Goal: Task Accomplishment & Management: Manage account settings

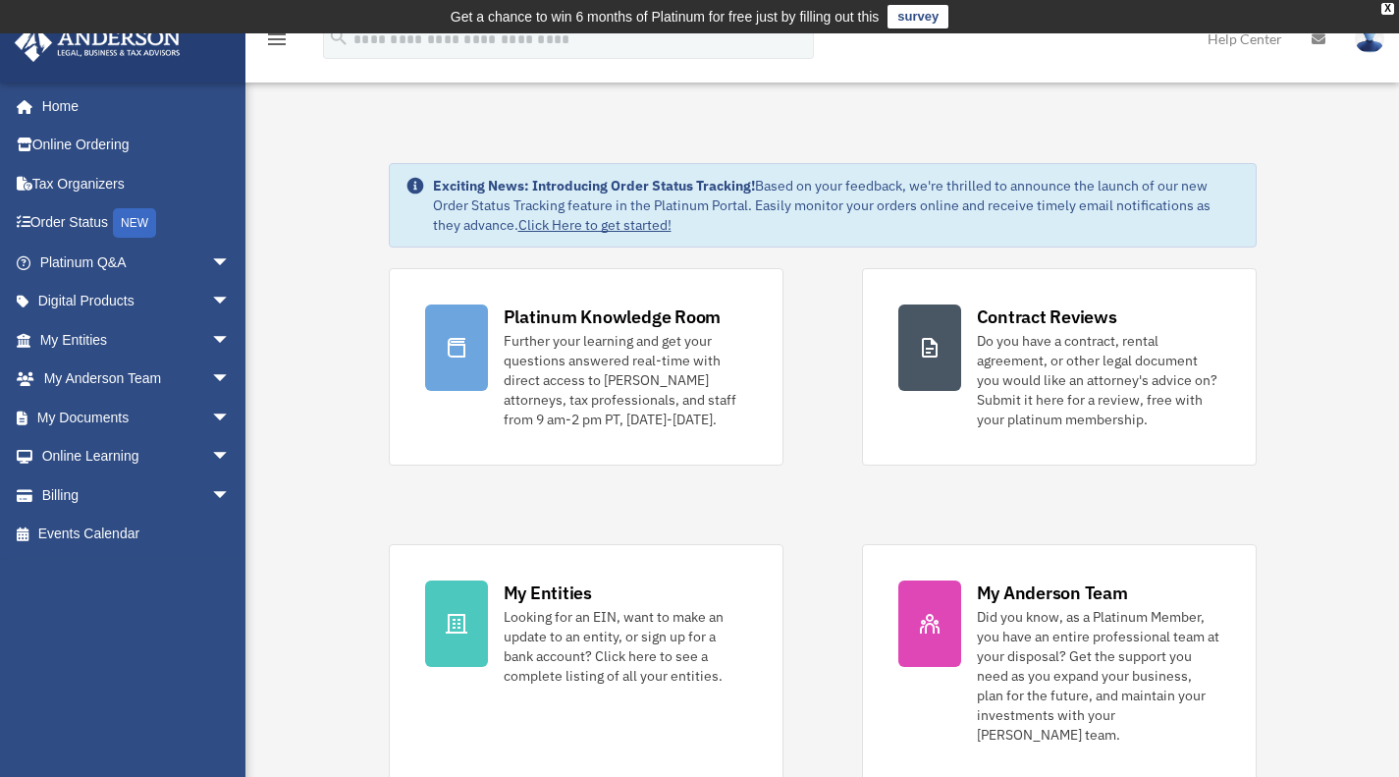
click at [60, 102] on link "Home" at bounding box center [132, 105] width 237 height 39
click at [124, 424] on link "My Documents arrow_drop_down" at bounding box center [137, 417] width 246 height 39
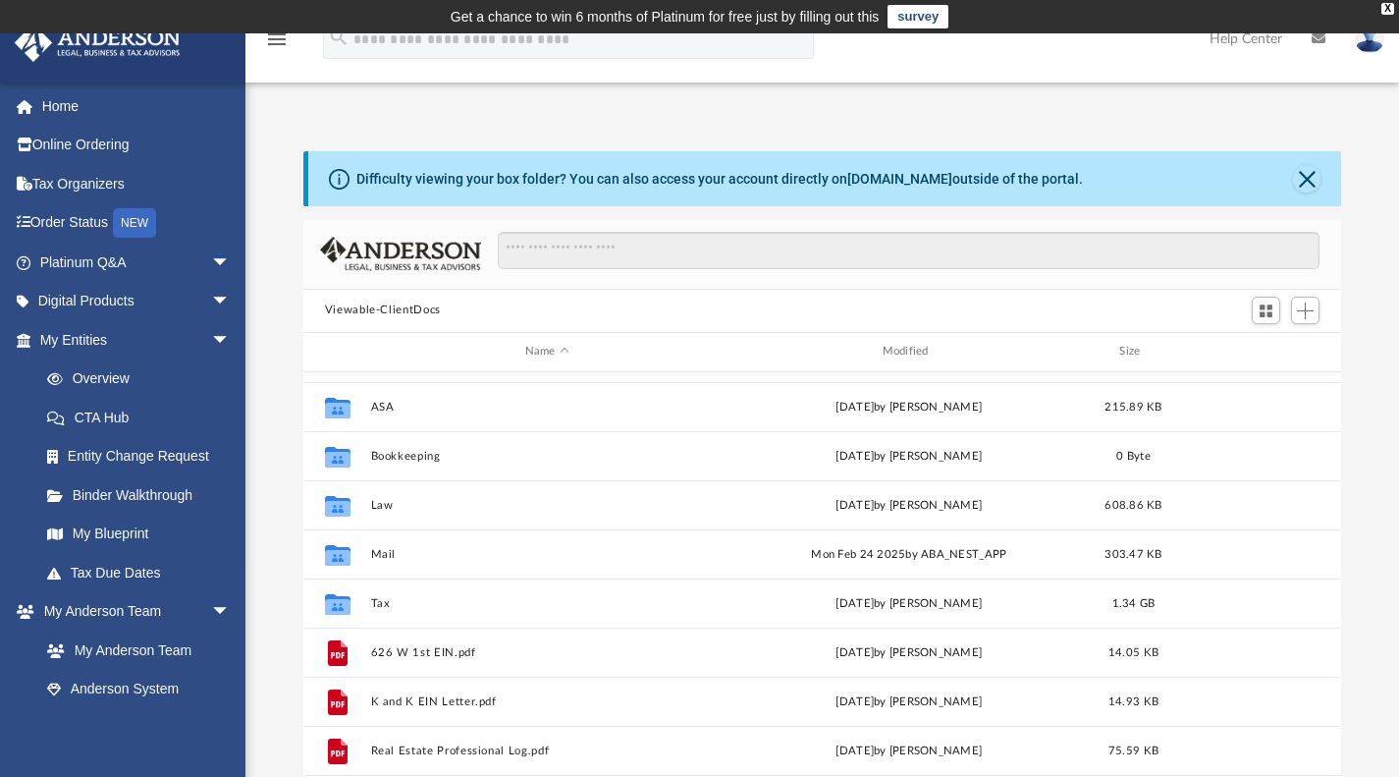
scroll to position [90, 0]
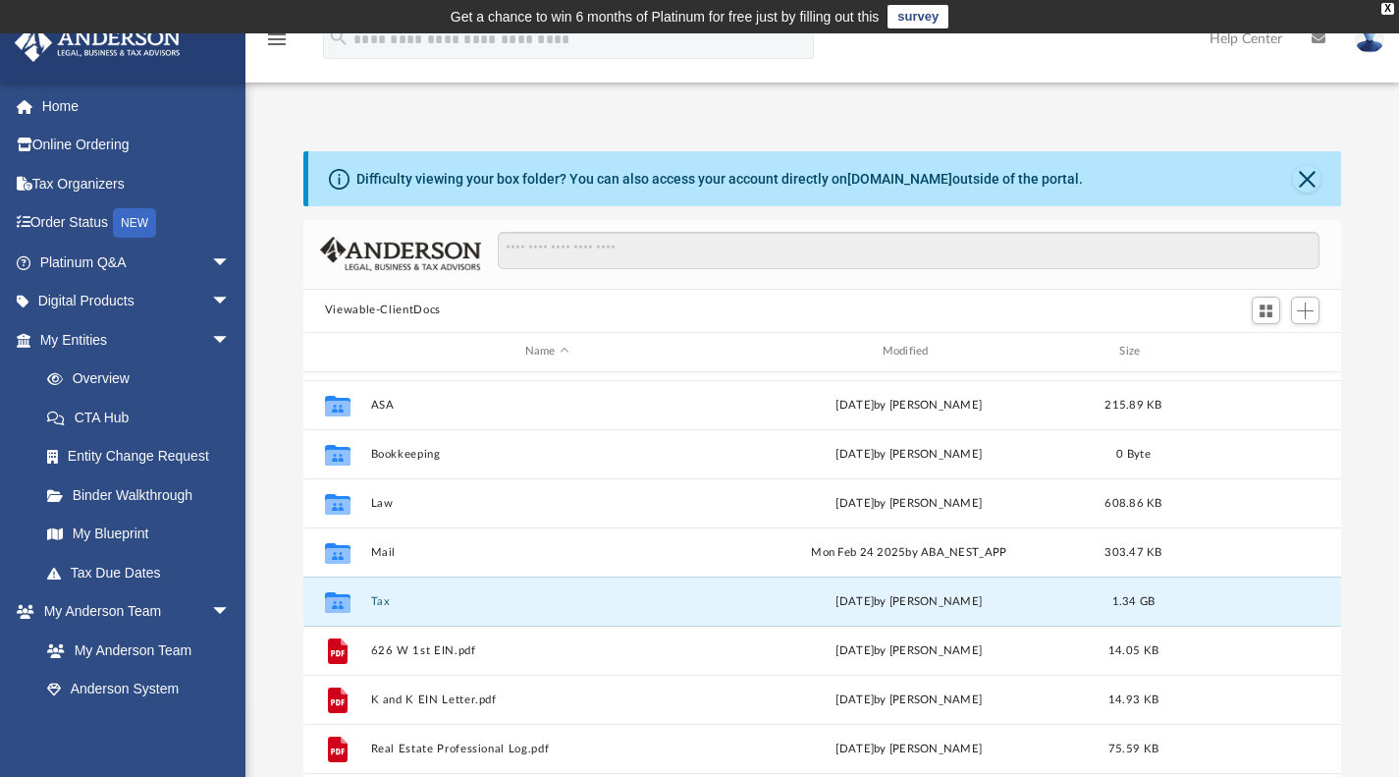
click at [384, 602] on button "Tax" at bounding box center [546, 600] width 353 height 13
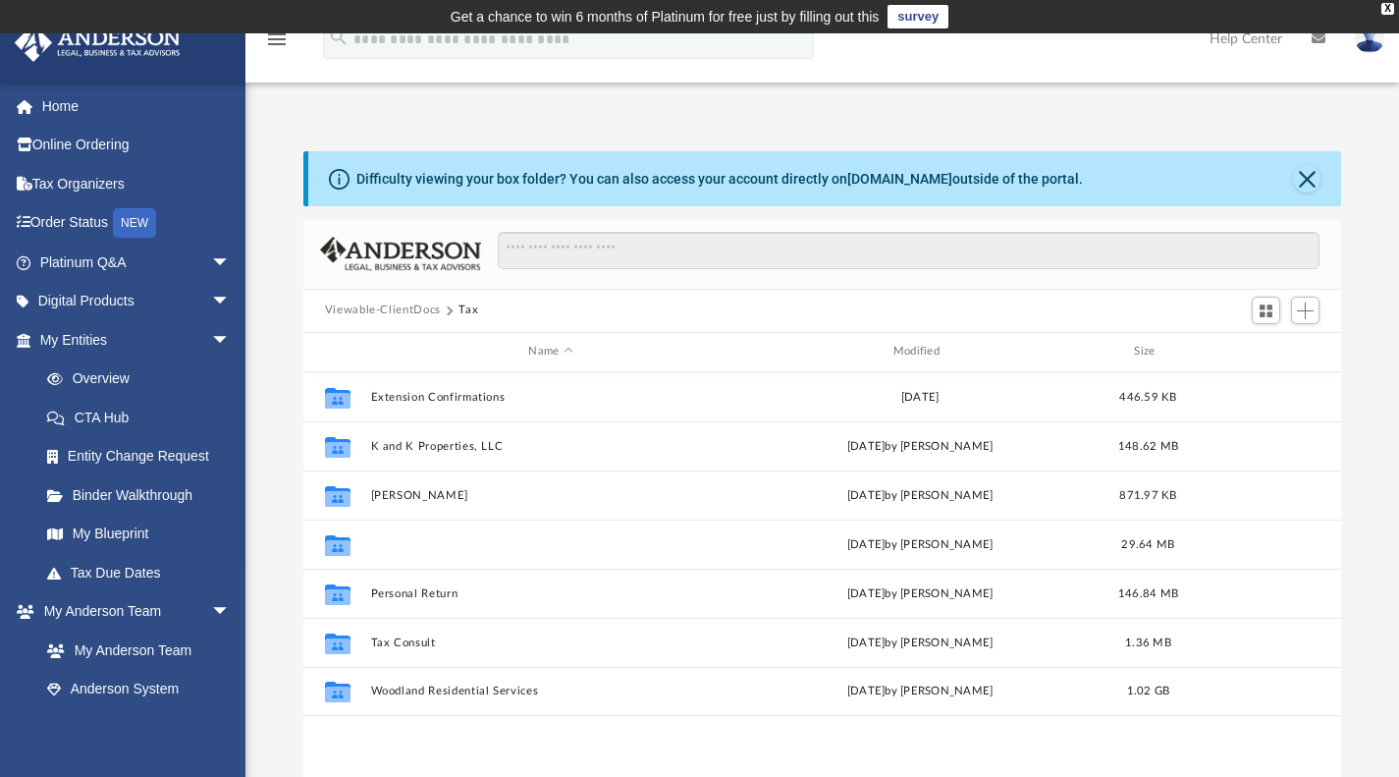
click at [400, 538] on button "[PERSON_NAME]" at bounding box center [550, 543] width 360 height 13
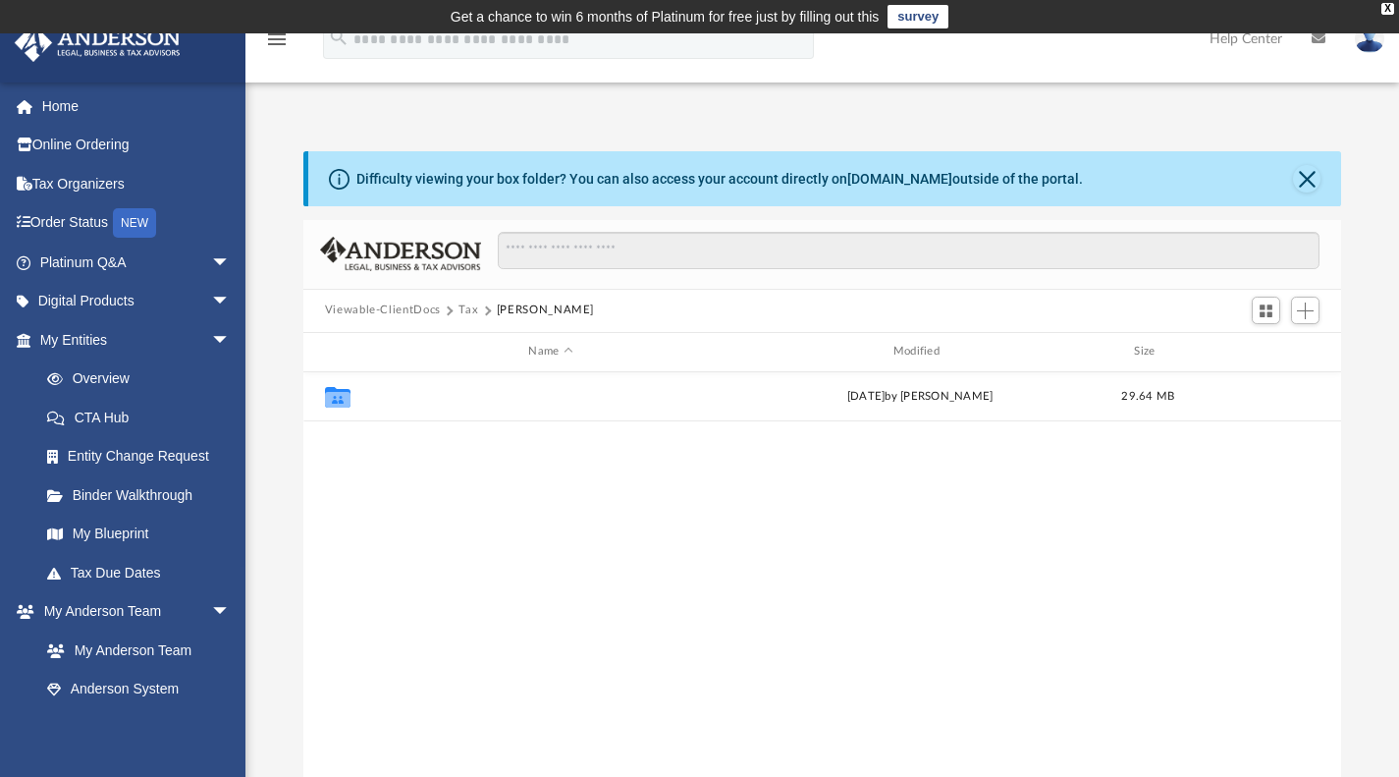
click at [383, 393] on button "2024" at bounding box center [550, 396] width 360 height 13
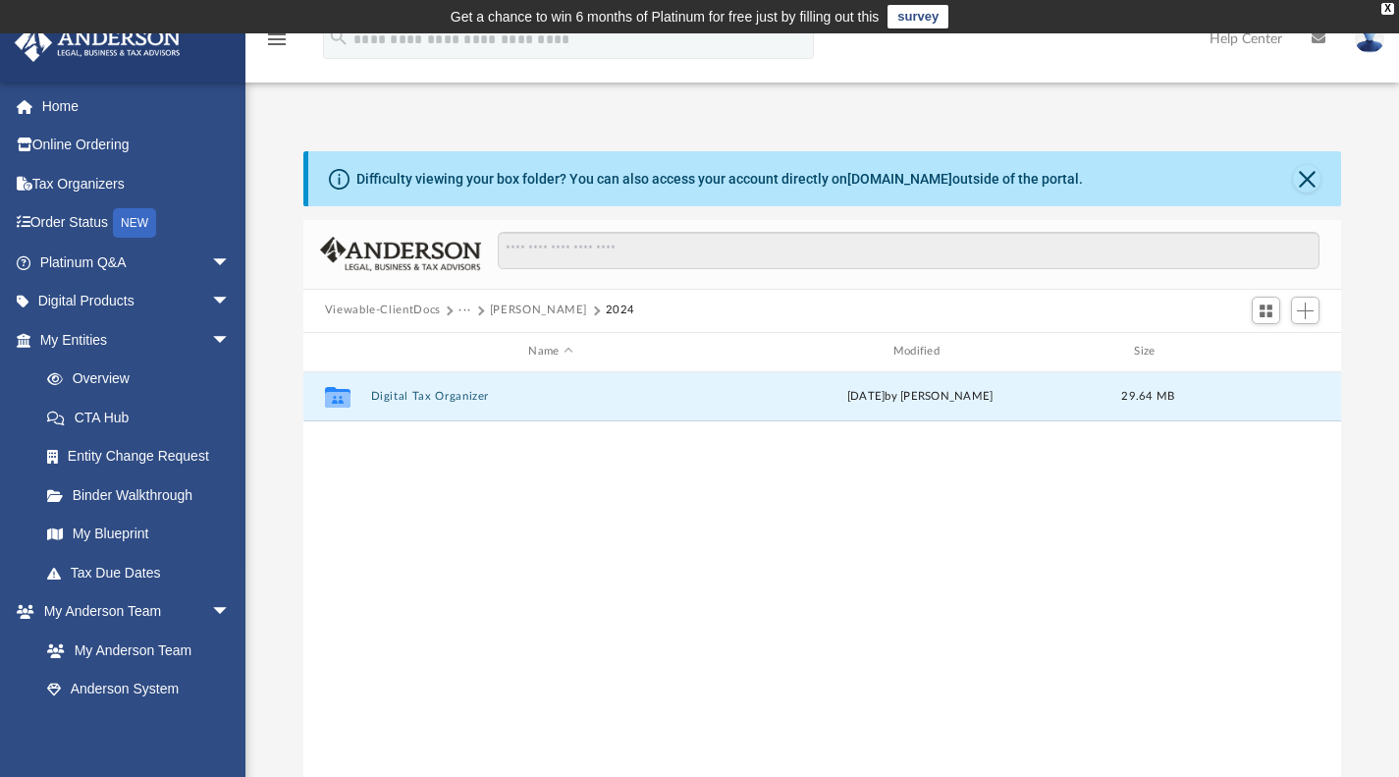
click at [383, 393] on button "Digital Tax Organizer" at bounding box center [550, 396] width 360 height 13
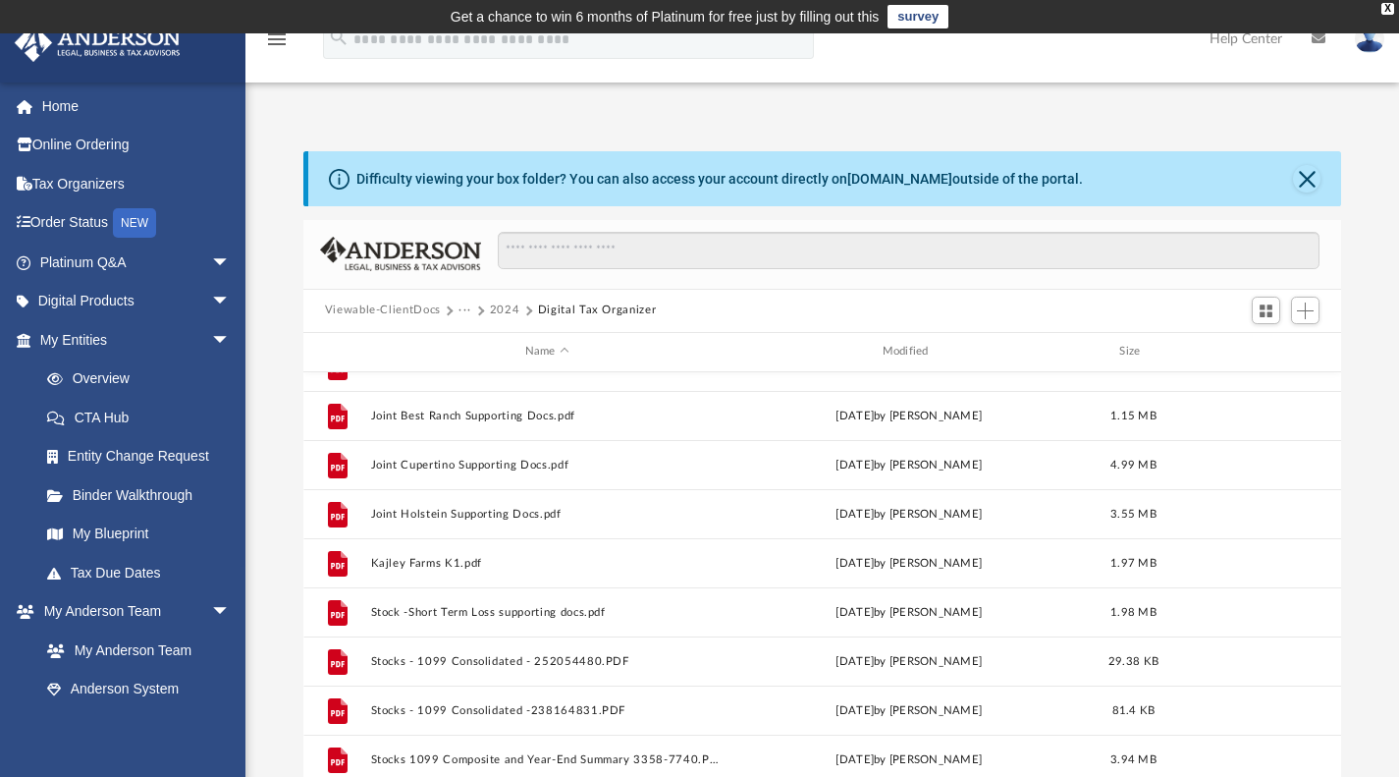
scroll to position [229, 0]
click at [422, 560] on button "Kajley Farms K1.pdf" at bounding box center [546, 560] width 353 height 13
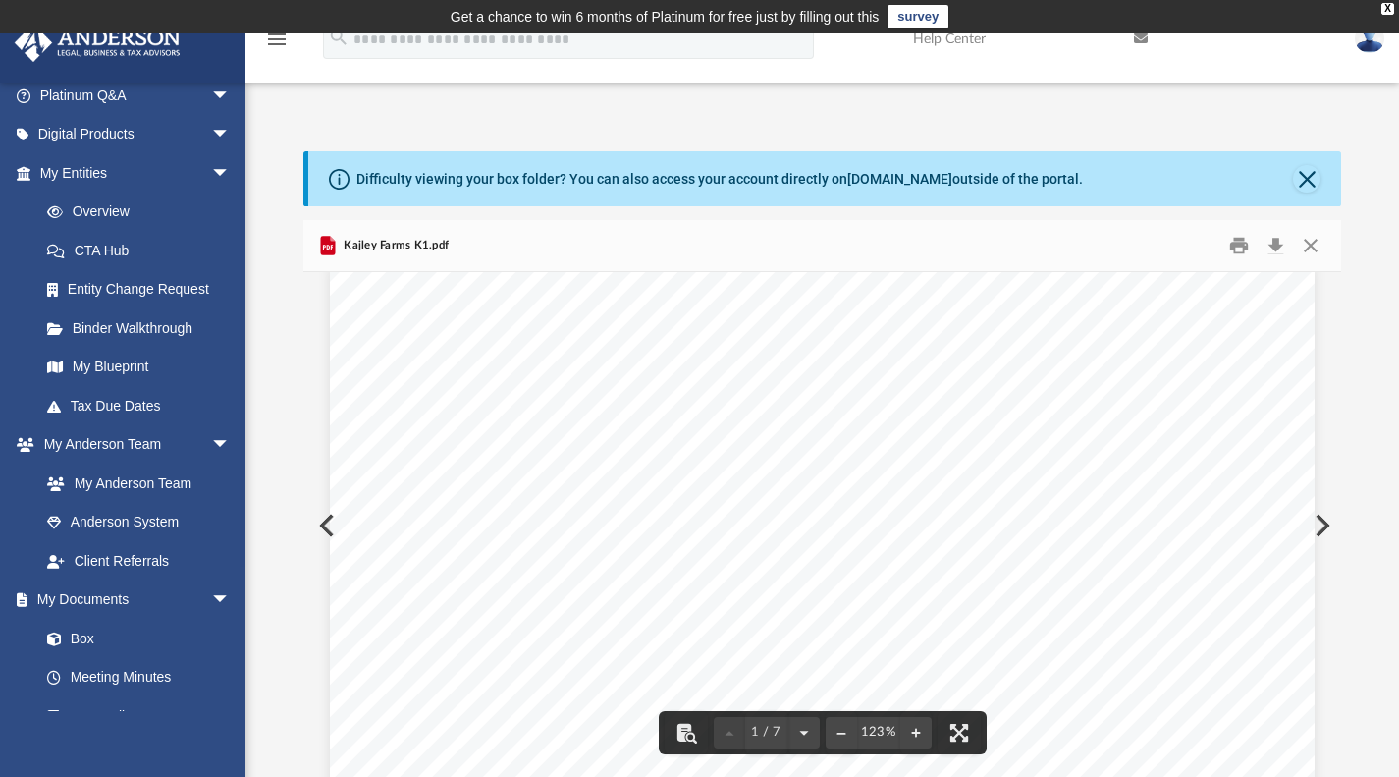
scroll to position [0, 0]
click at [1305, 246] on button "Close" at bounding box center [1310, 245] width 35 height 30
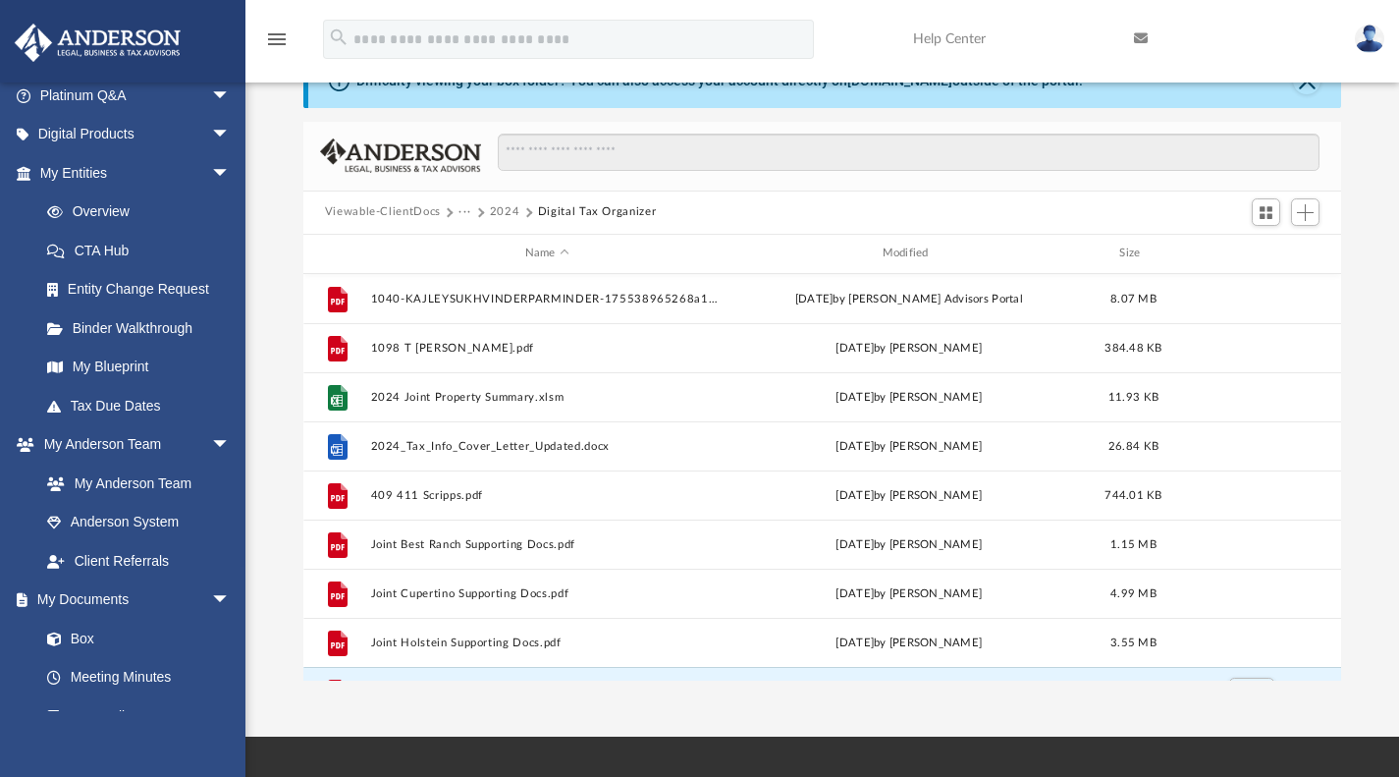
click at [497, 212] on button "2024" at bounding box center [505, 212] width 30 height 18
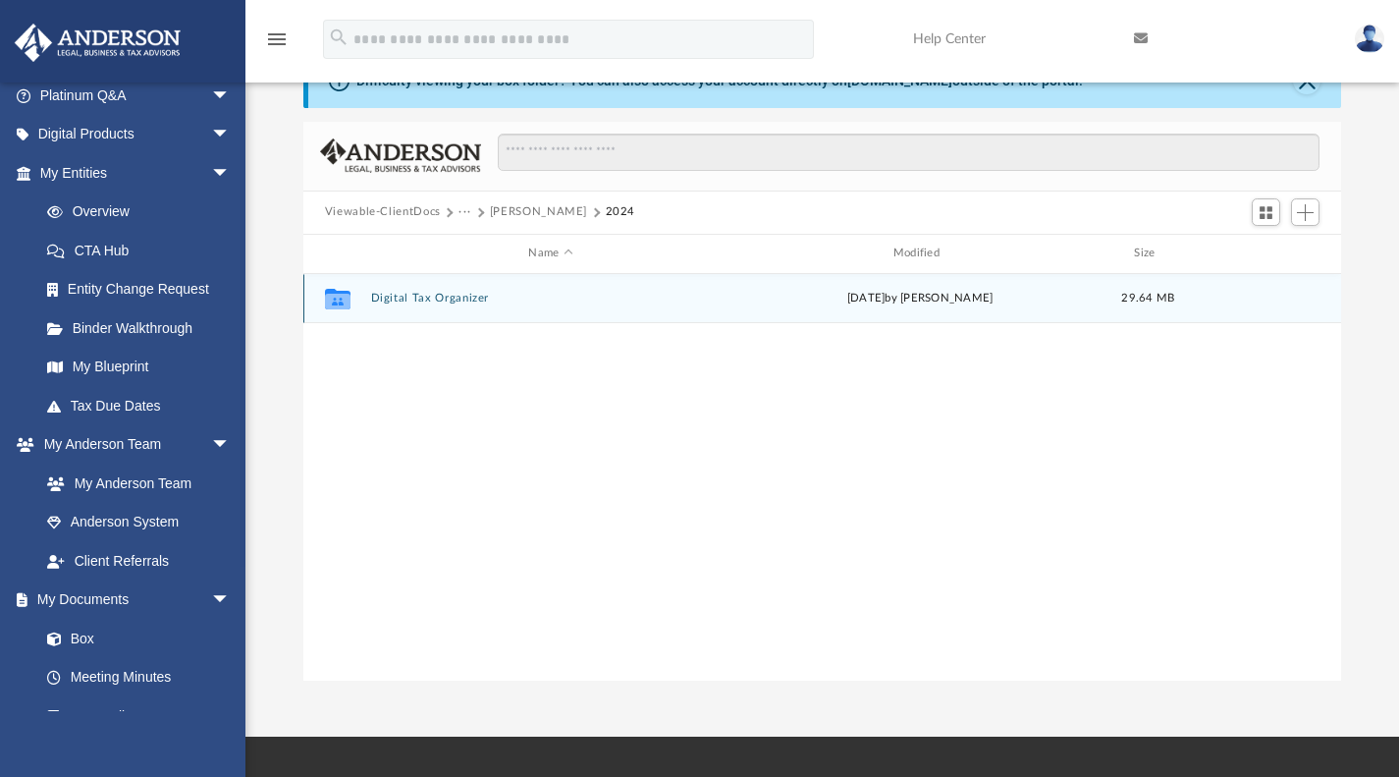
click at [438, 305] on div "Collaborated Folder Digital Tax Organizer [DATE] by [PERSON_NAME] 29.64 MB" at bounding box center [822, 298] width 1039 height 49
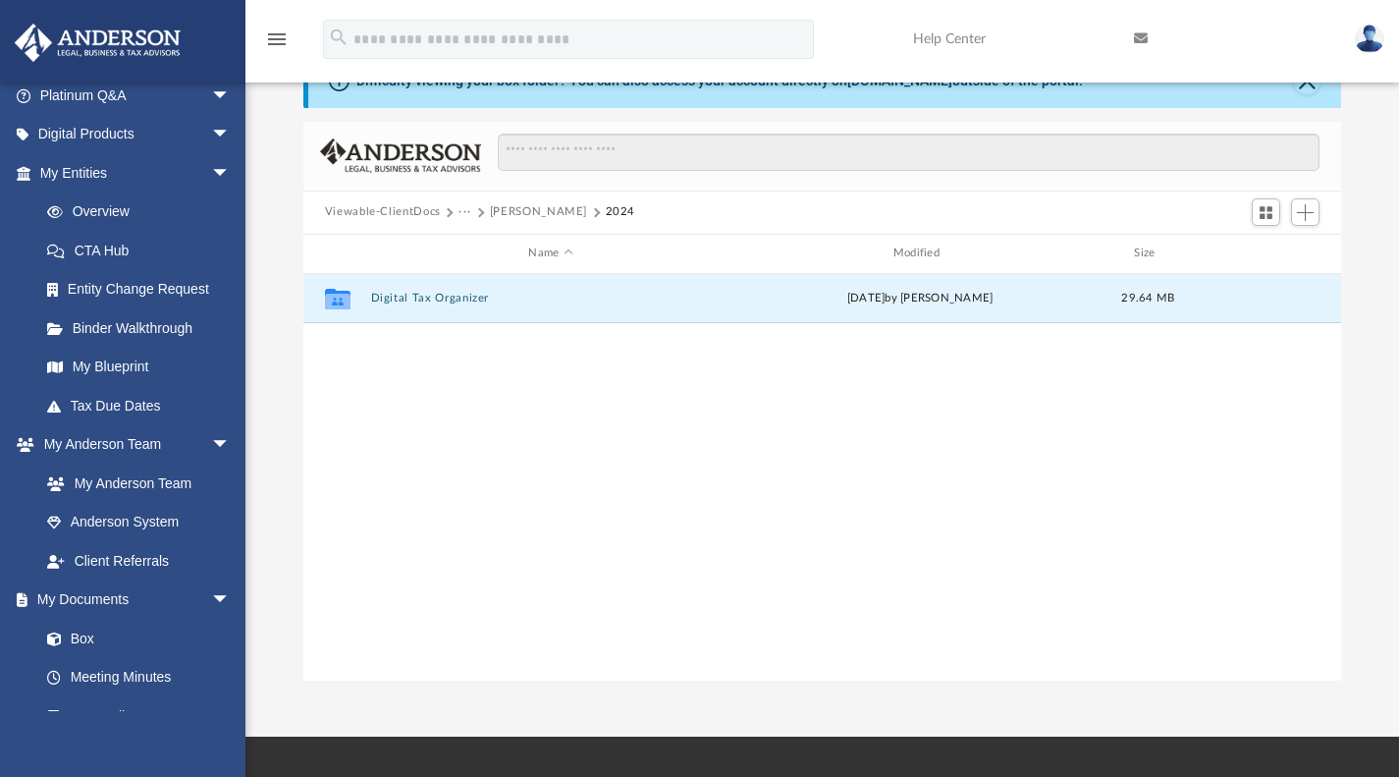
click at [438, 297] on button "Digital Tax Organizer" at bounding box center [550, 298] width 360 height 13
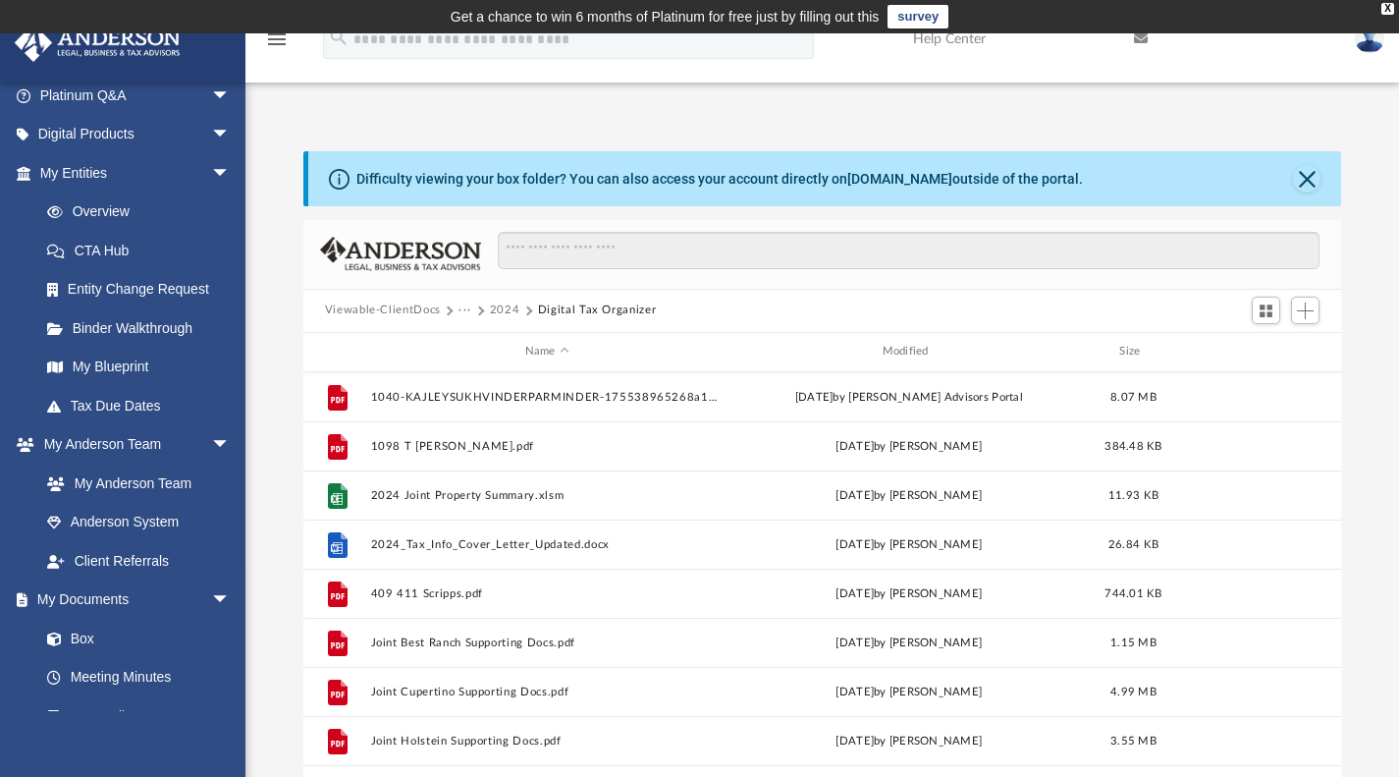
click at [401, 308] on button "Viewable-ClientDocs" at bounding box center [383, 310] width 116 height 18
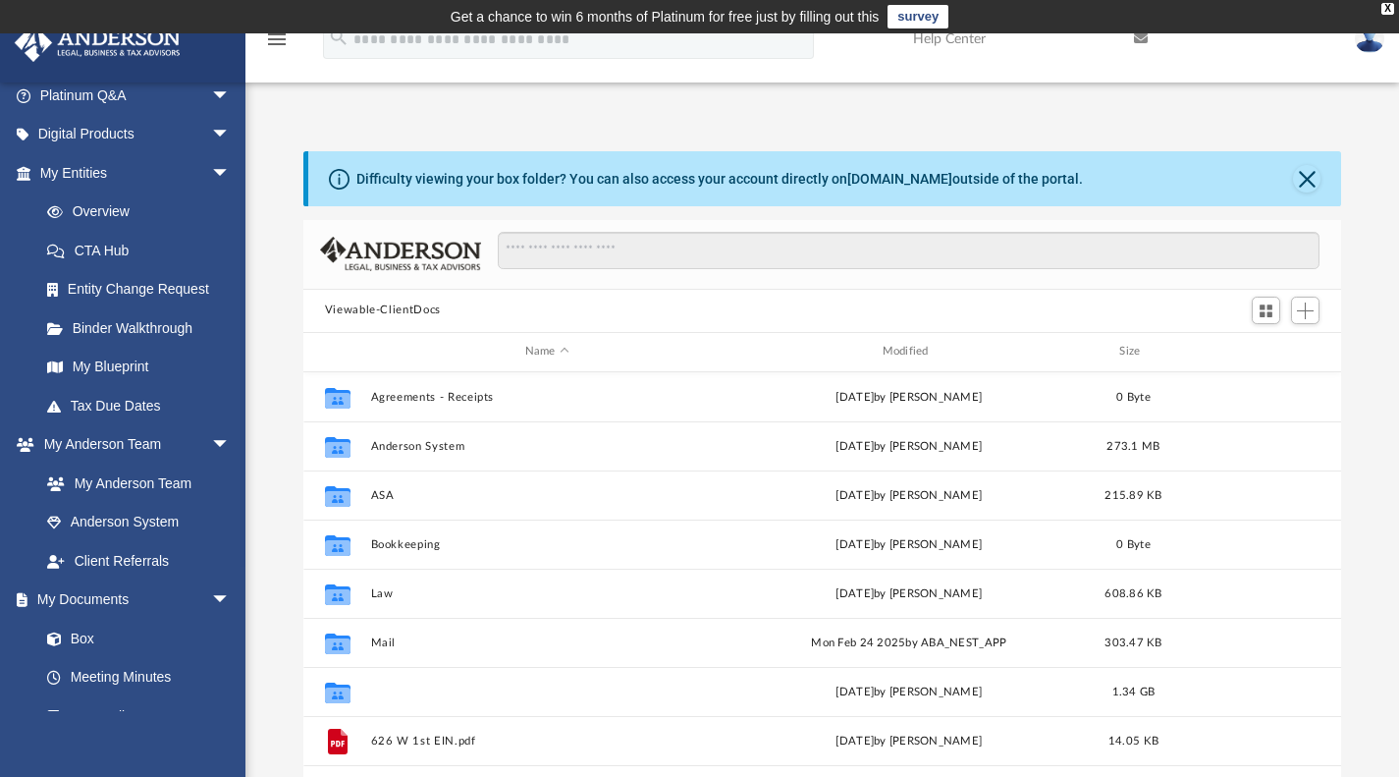
click at [381, 688] on button "Tax" at bounding box center [546, 690] width 353 height 13
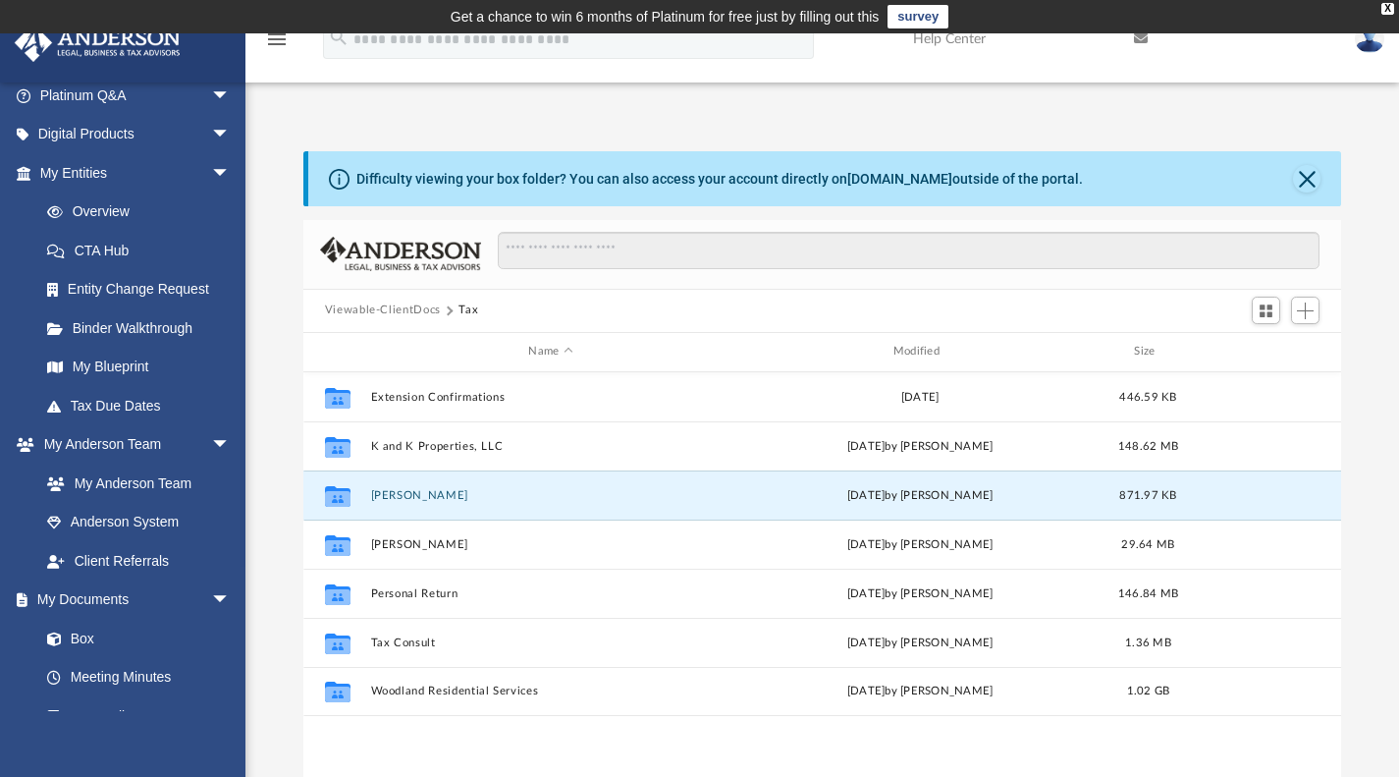
click at [416, 490] on button "[PERSON_NAME]" at bounding box center [550, 494] width 360 height 13
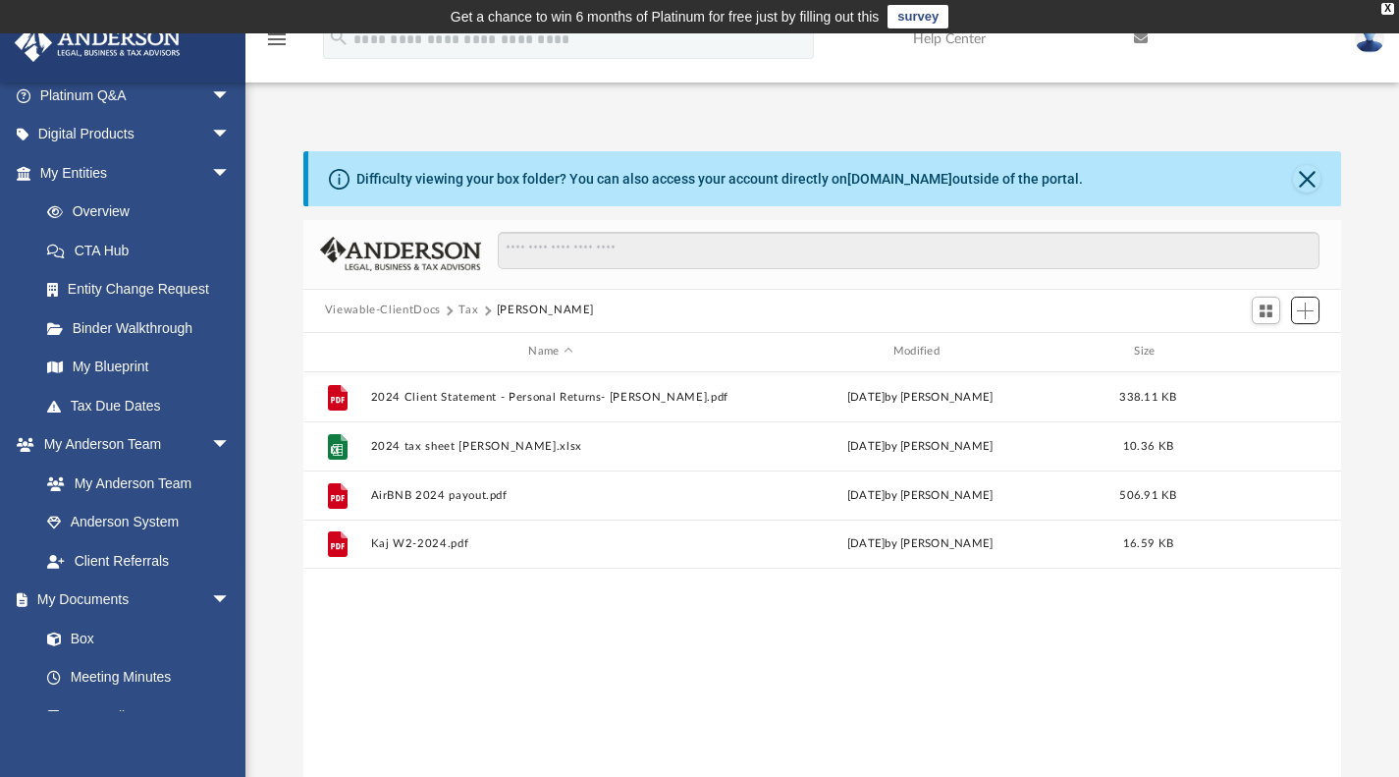
click at [1301, 315] on span "Add" at bounding box center [1305, 310] width 17 height 17
click at [1274, 348] on li "Upload" at bounding box center [1277, 349] width 63 height 21
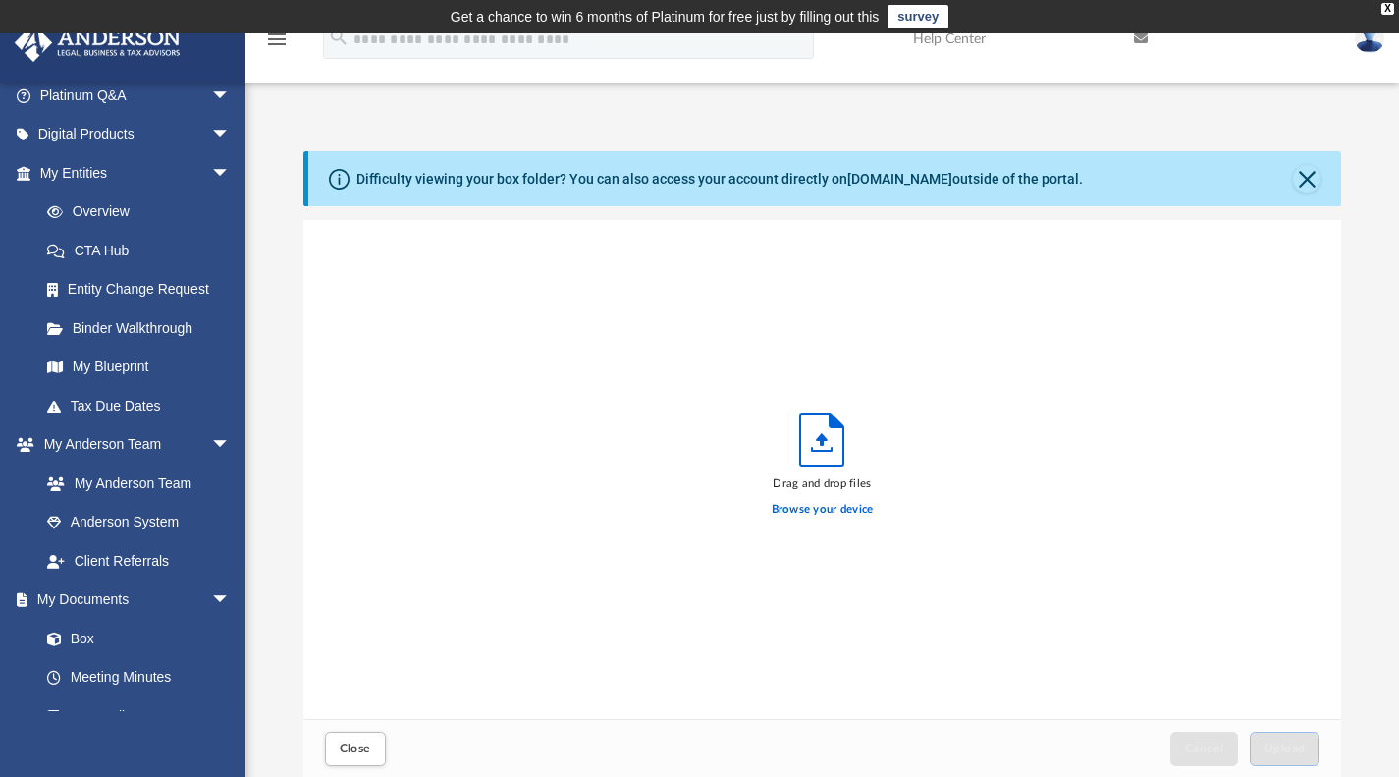
scroll to position [483, 1023]
click at [827, 511] on label "Browse your device" at bounding box center [823, 510] width 102 height 18
click at [0, 0] on input "Browse your device" at bounding box center [0, 0] width 0 height 0
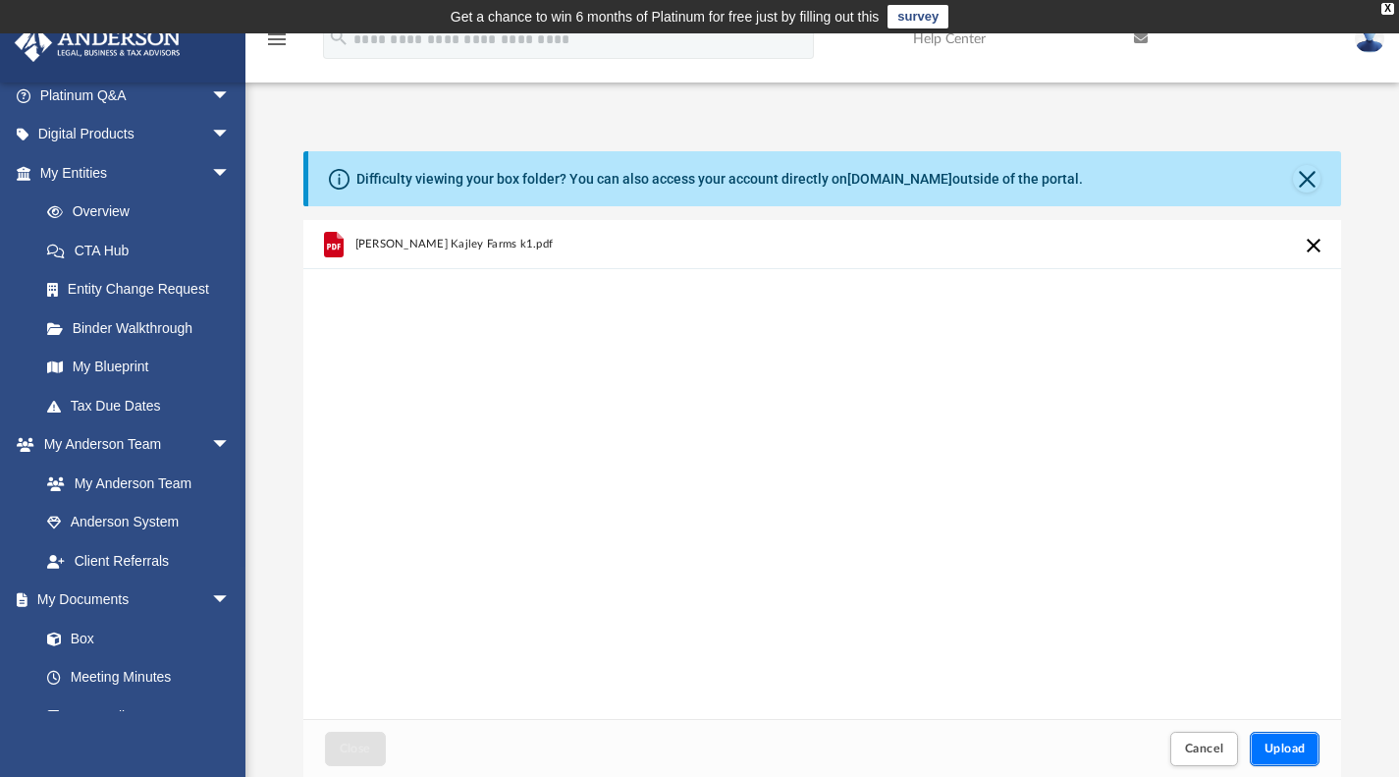
click at [1300, 758] on button "Upload" at bounding box center [1285, 748] width 71 height 34
click at [1299, 182] on button "Close" at bounding box center [1306, 178] width 27 height 27
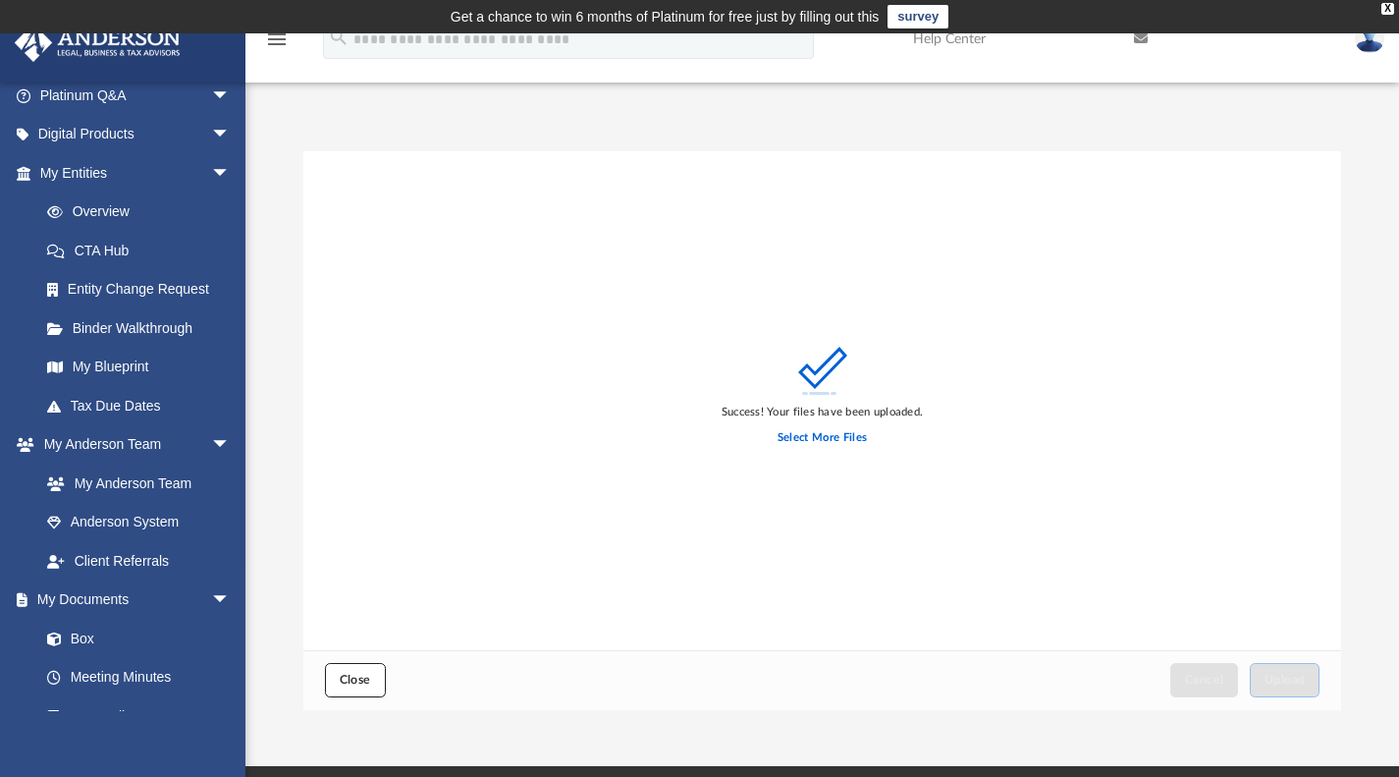
click at [353, 688] on button "Close" at bounding box center [355, 680] width 61 height 34
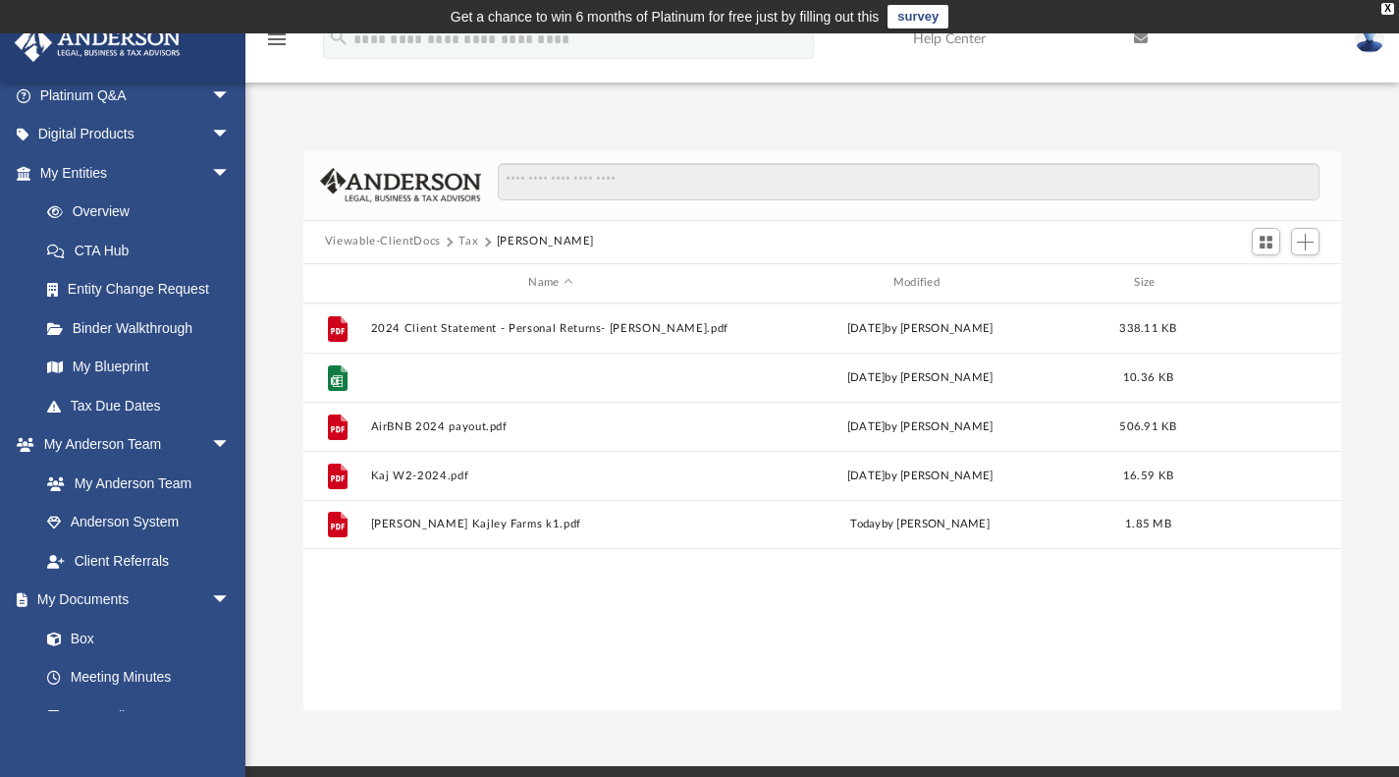
click at [386, 378] on button "2024 tax sheet [PERSON_NAME].xlsx" at bounding box center [550, 376] width 360 height 13
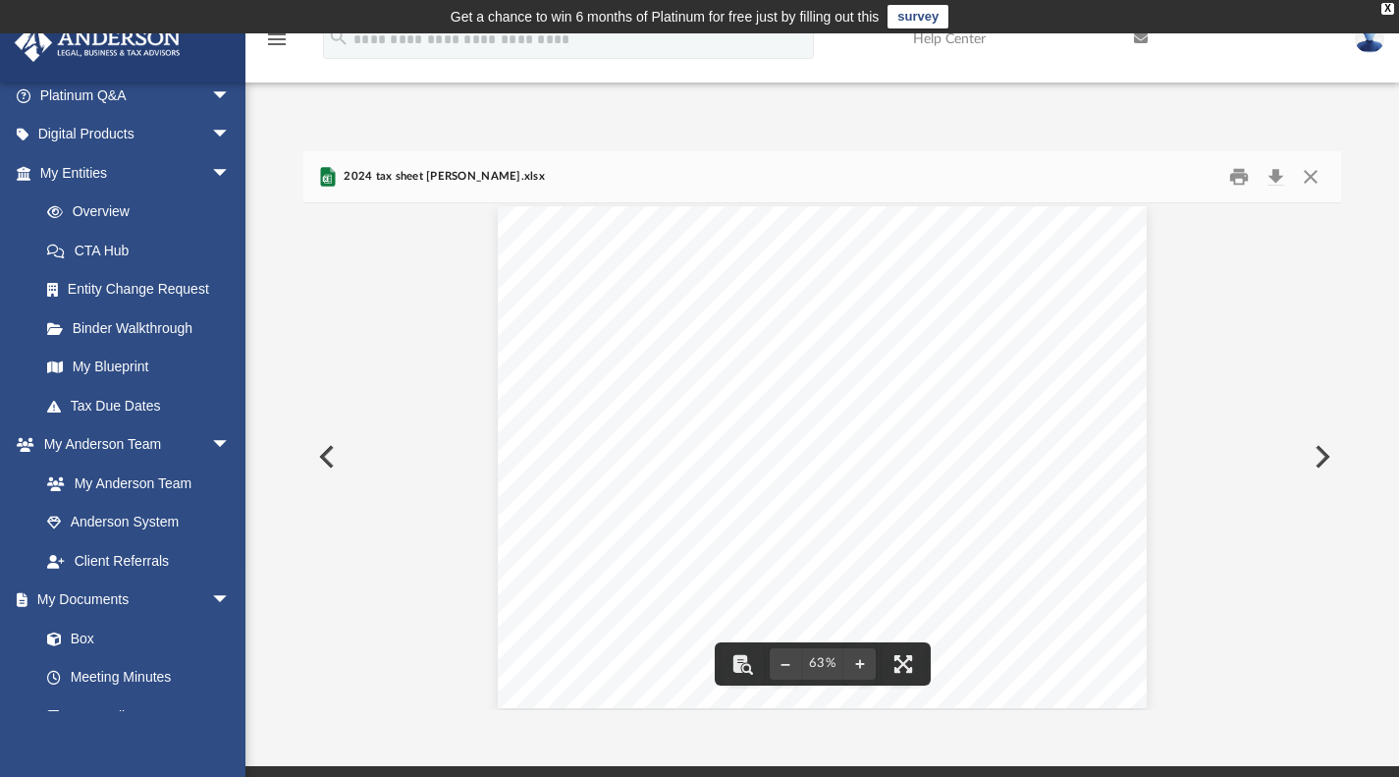
scroll to position [24, 0]
click at [1310, 181] on button "Close" at bounding box center [1310, 176] width 35 height 30
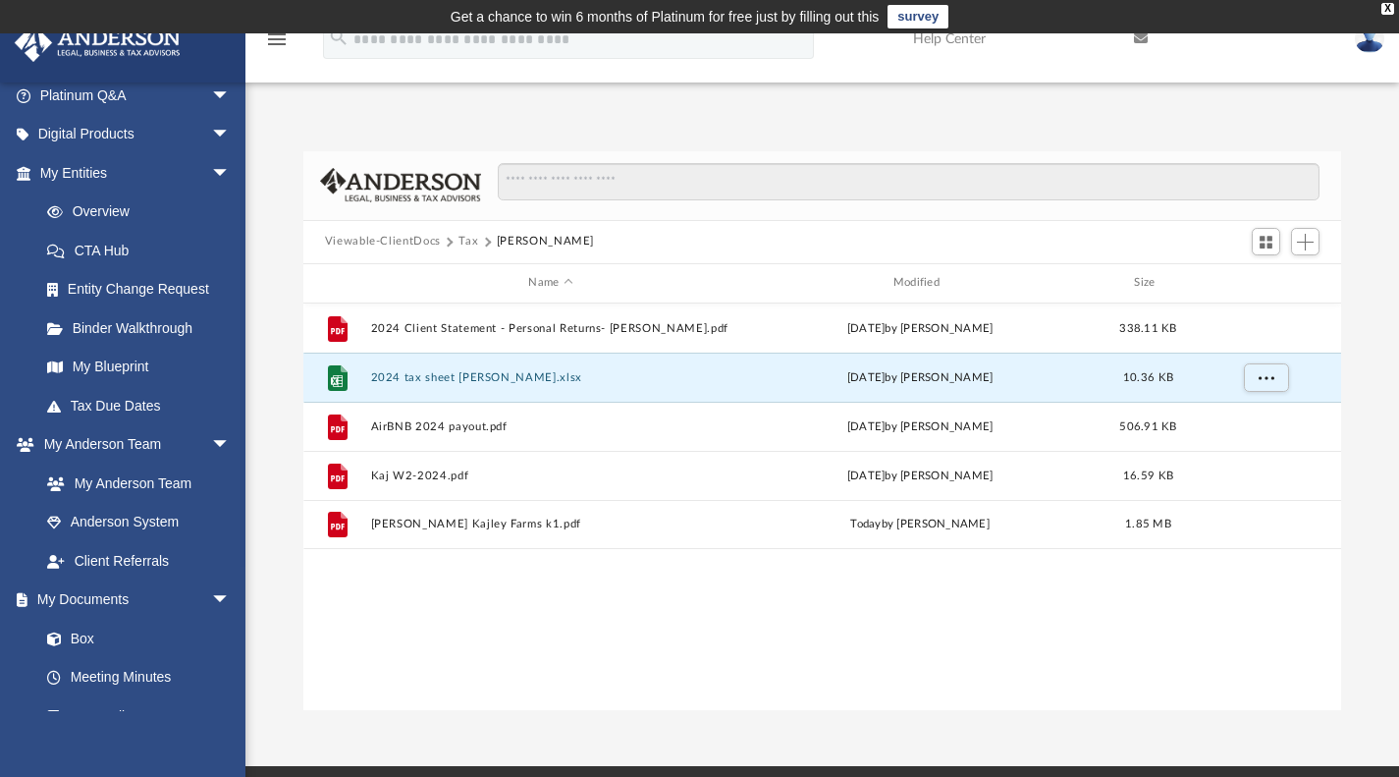
click at [394, 240] on button "Viewable-ClientDocs" at bounding box center [383, 242] width 116 height 18
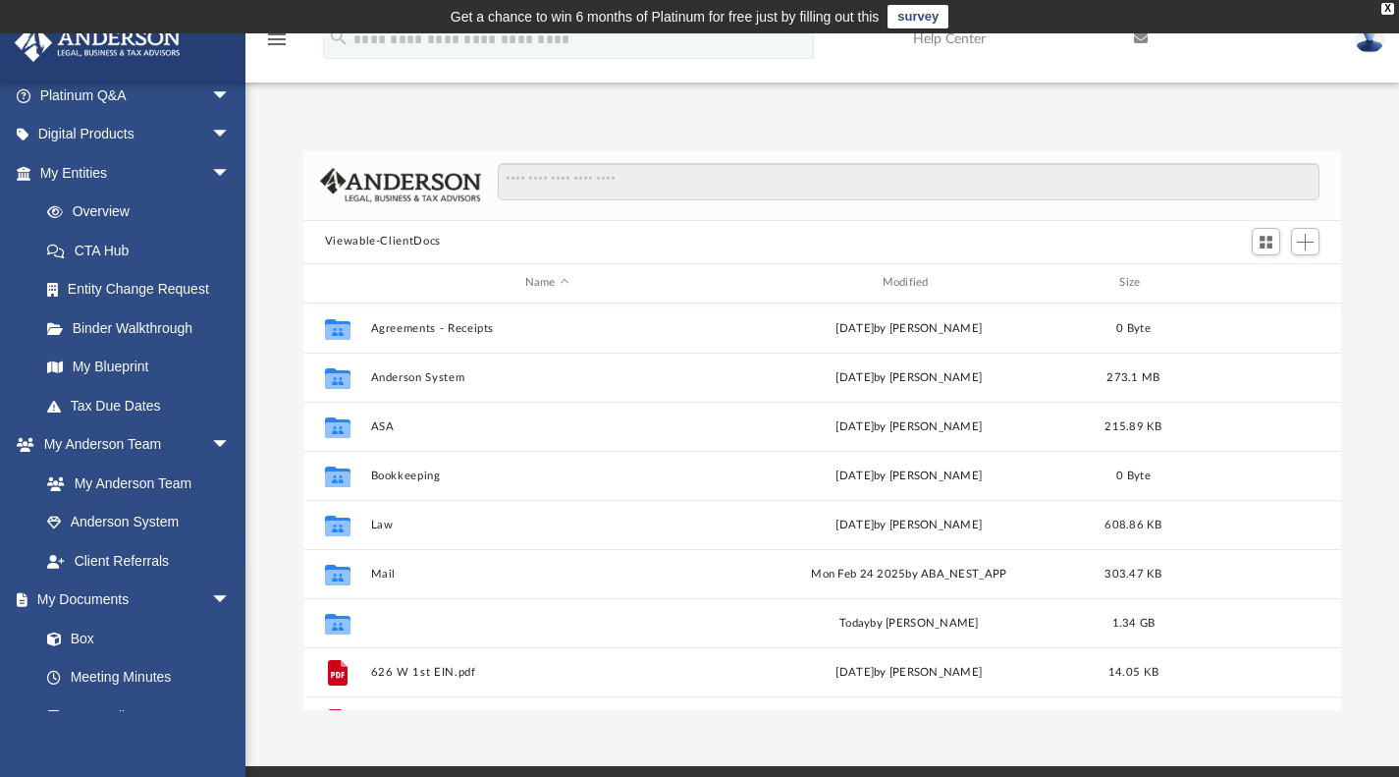
click at [394, 624] on button "Tax" at bounding box center [546, 622] width 353 height 13
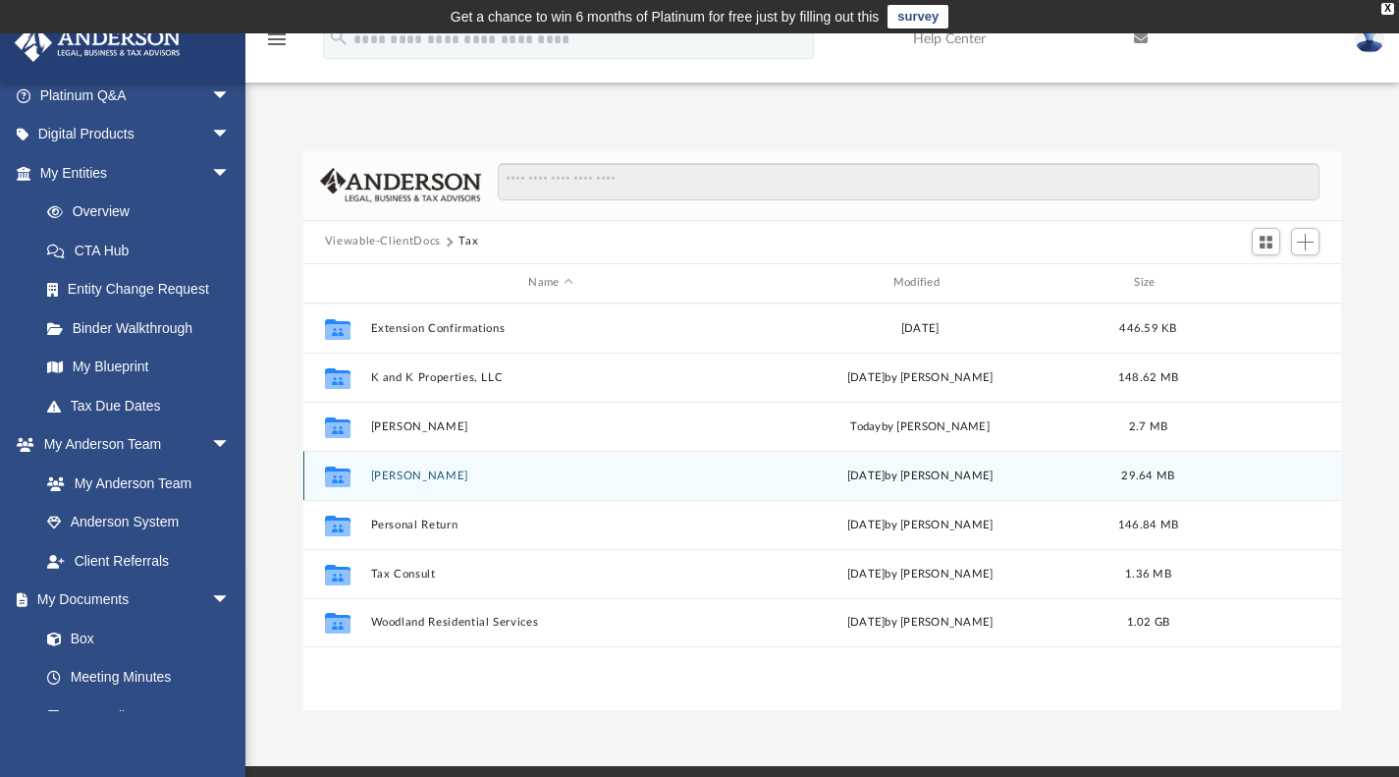
click at [416, 482] on div "Collaborated Folder [PERSON_NAME][DATE] by [PERSON_NAME] 29.64 MB" at bounding box center [822, 475] width 1039 height 49
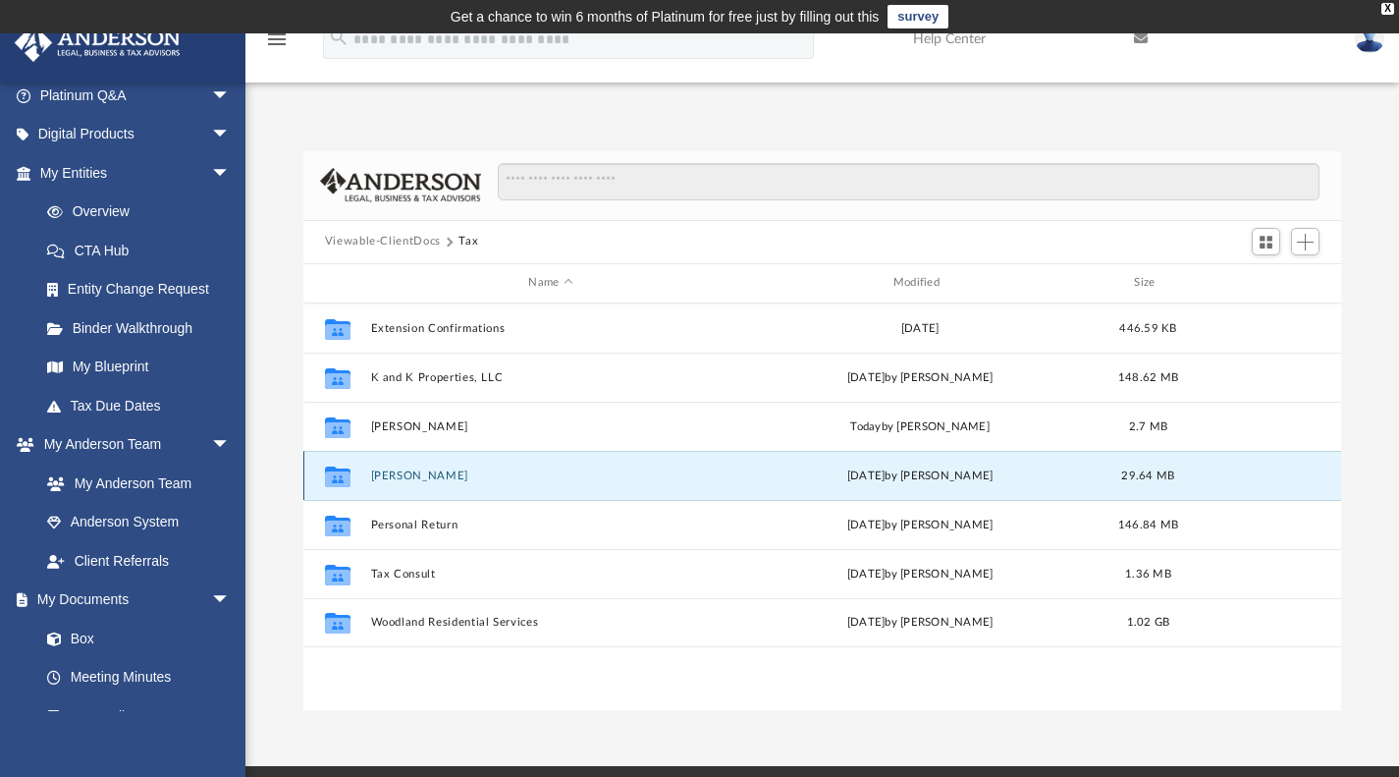
click at [418, 484] on div "Collaborated Folder [PERSON_NAME][DATE] by [PERSON_NAME] 29.64 MB" at bounding box center [822, 475] width 1039 height 49
click at [339, 477] on icon "grid" at bounding box center [338, 478] width 26 height 16
click at [456, 470] on button "[PERSON_NAME]" at bounding box center [550, 474] width 360 height 13
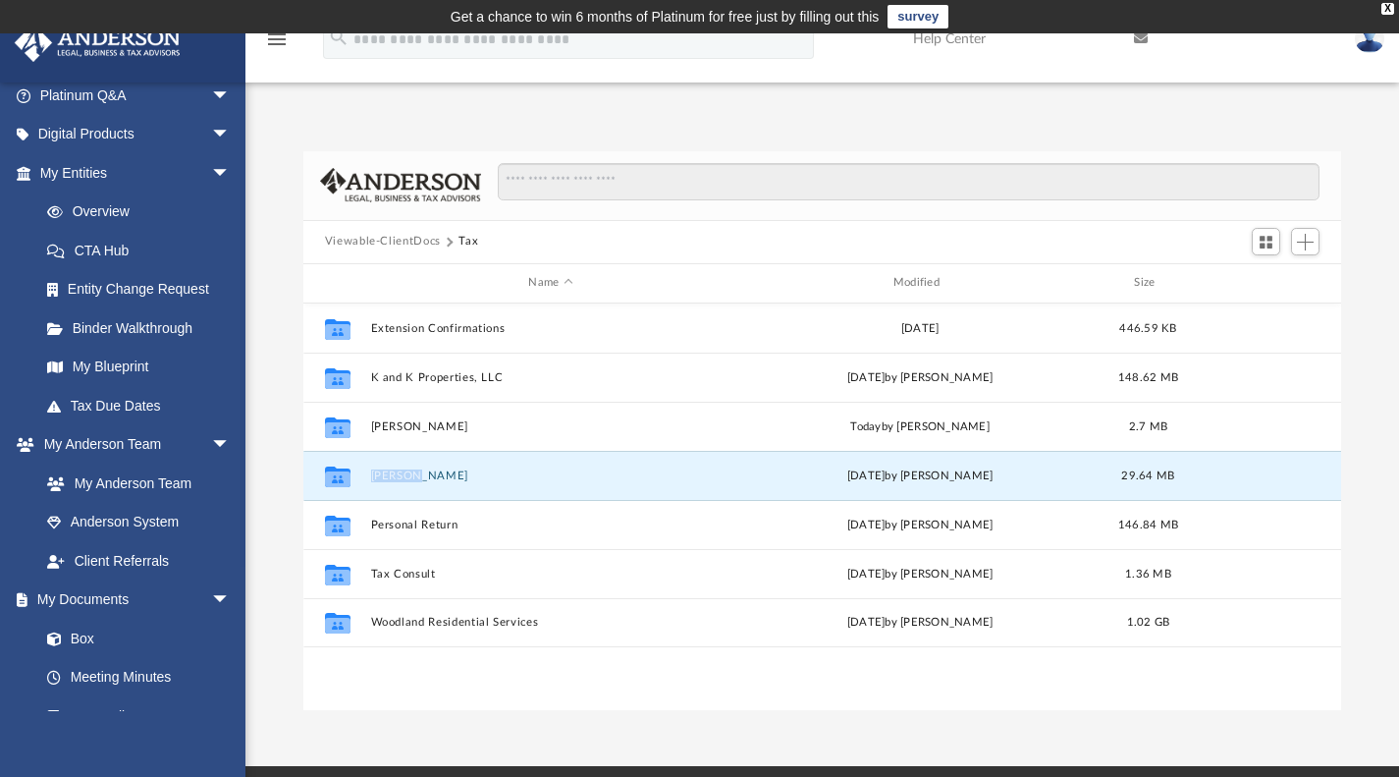
click at [456, 470] on button "[PERSON_NAME]" at bounding box center [550, 474] width 360 height 13
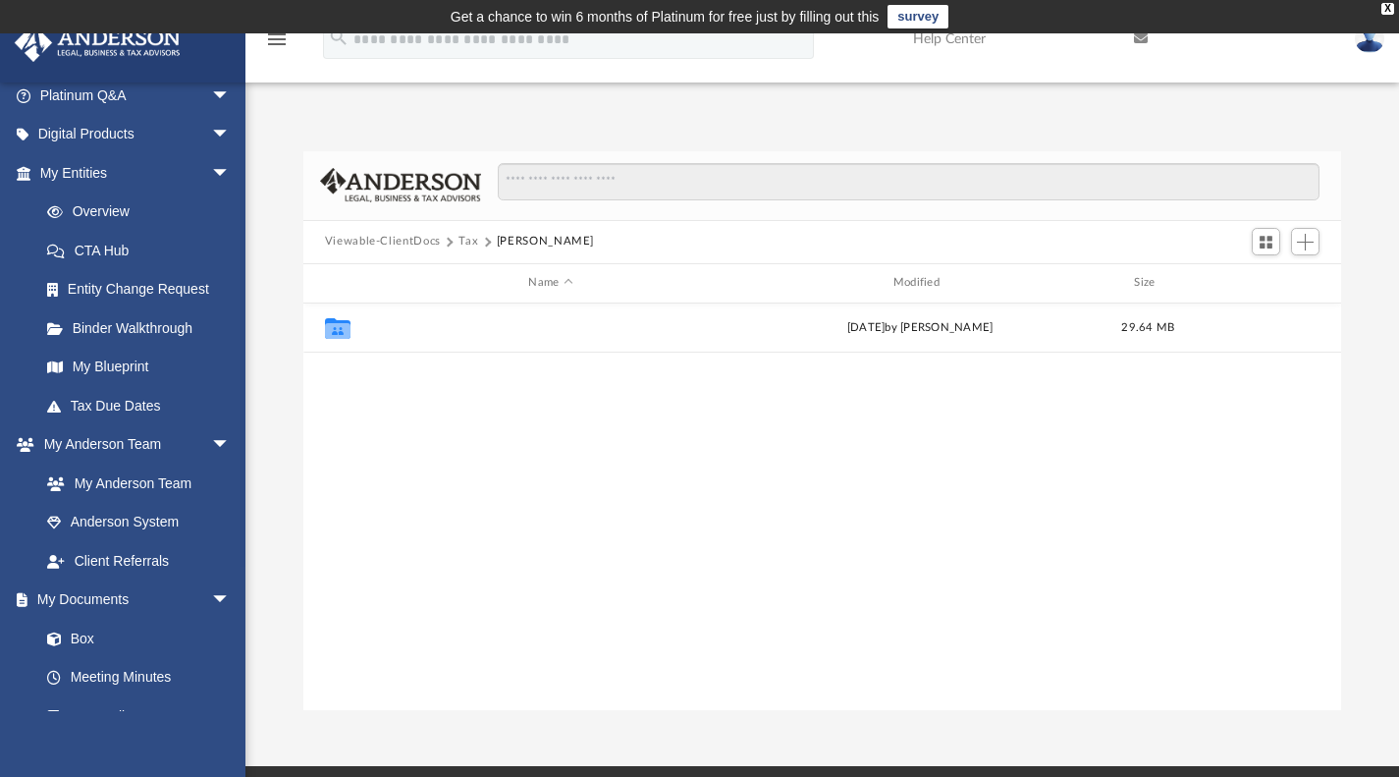
click at [397, 330] on button "2024" at bounding box center [550, 327] width 360 height 13
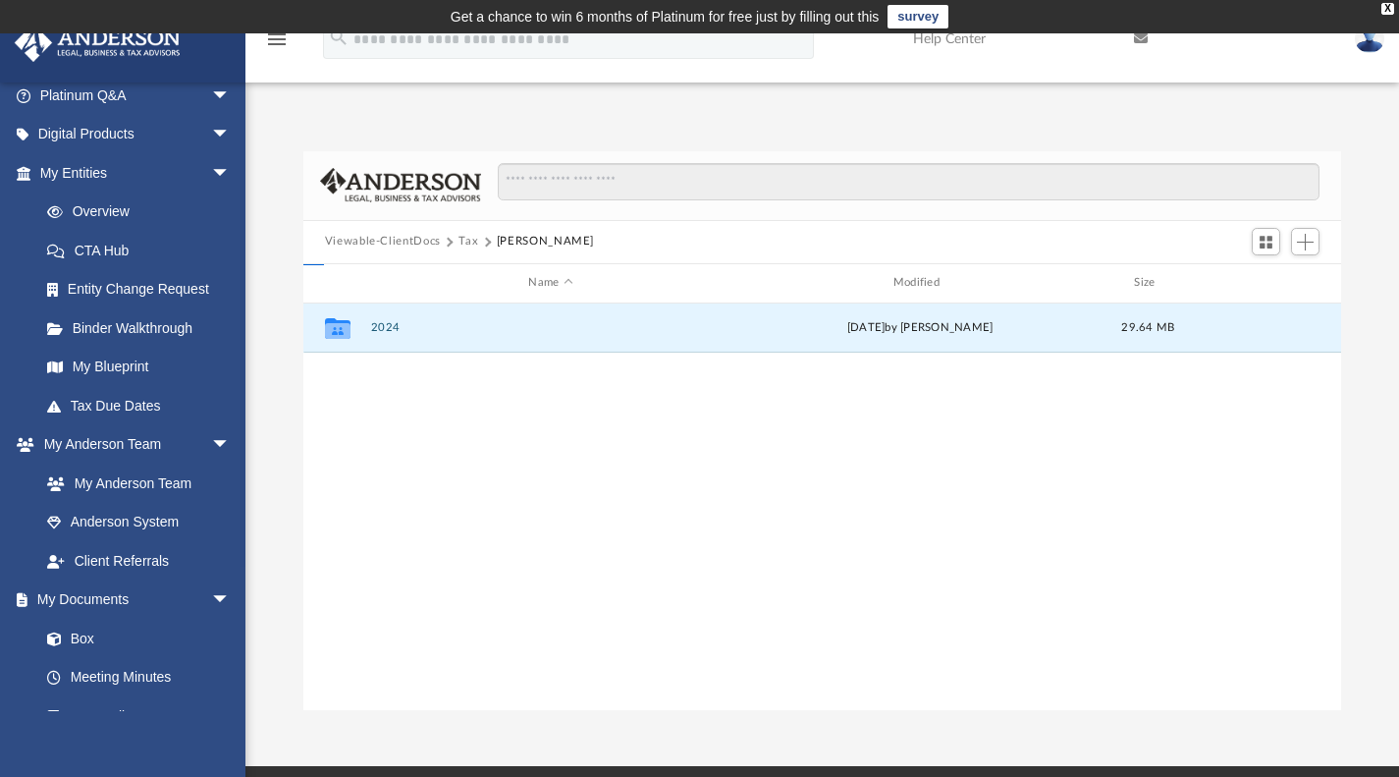
click at [397, 330] on button "2024" at bounding box center [550, 327] width 360 height 13
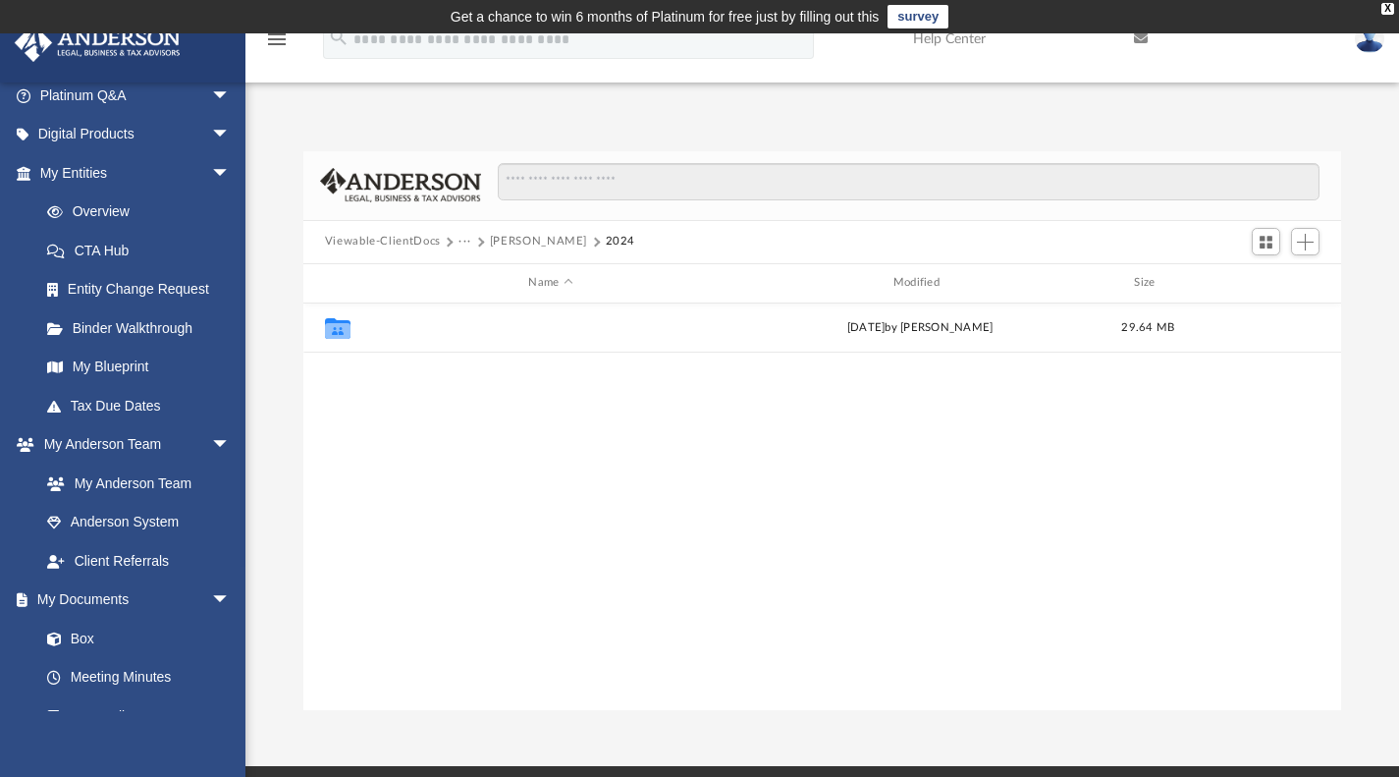
click at [397, 330] on button "Digital Tax Organizer" at bounding box center [550, 327] width 360 height 13
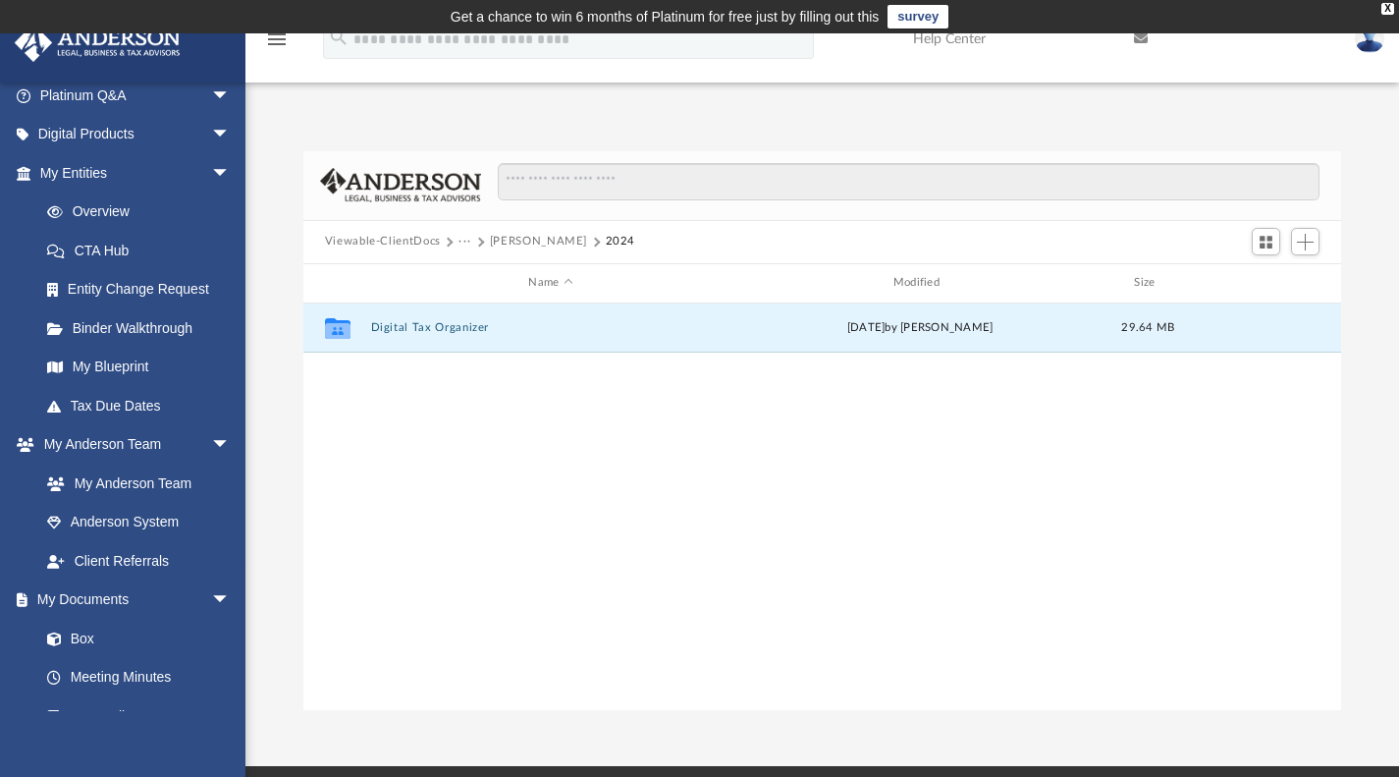
click at [397, 330] on button "Digital Tax Organizer" at bounding box center [550, 327] width 360 height 13
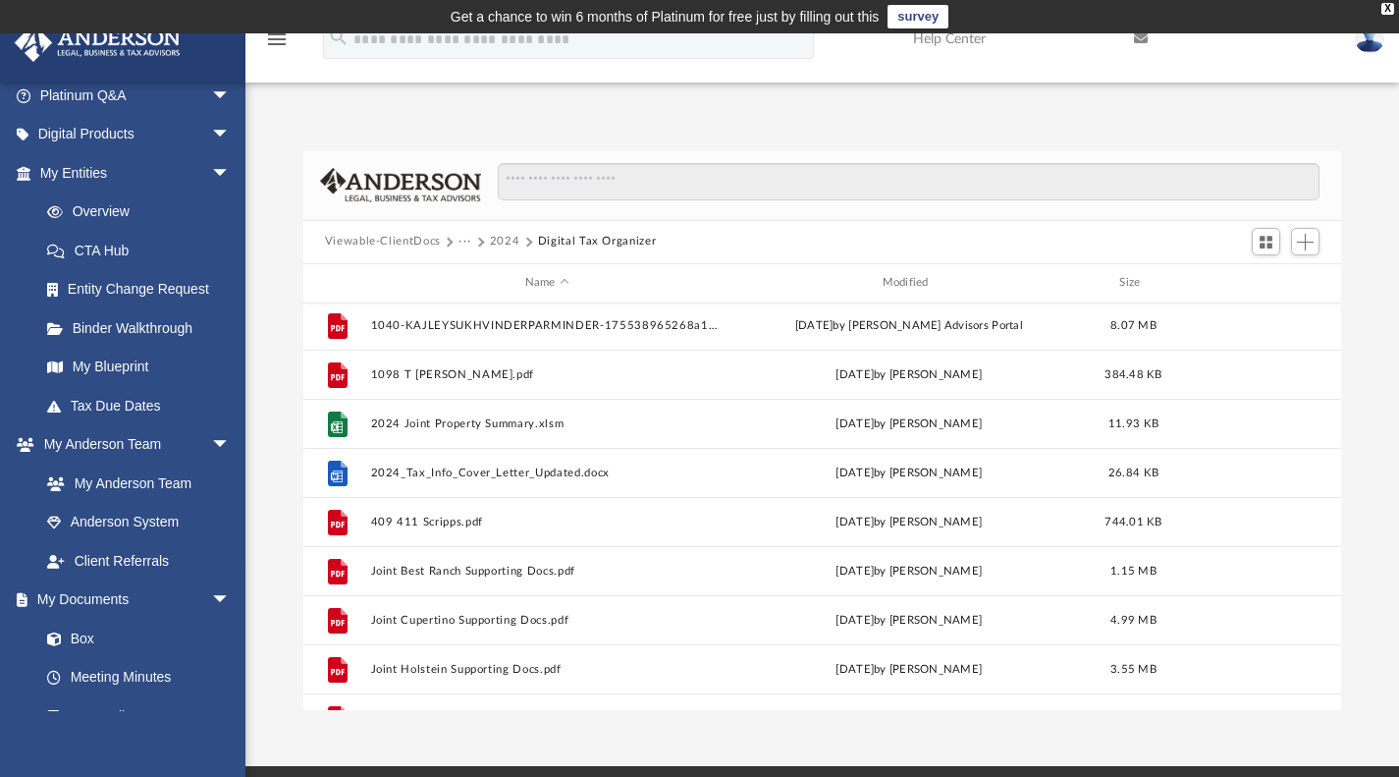
scroll to position [0, 0]
click at [1319, 237] on button "Add" at bounding box center [1305, 241] width 29 height 27
click at [1265, 283] on li "Upload" at bounding box center [1277, 280] width 63 height 21
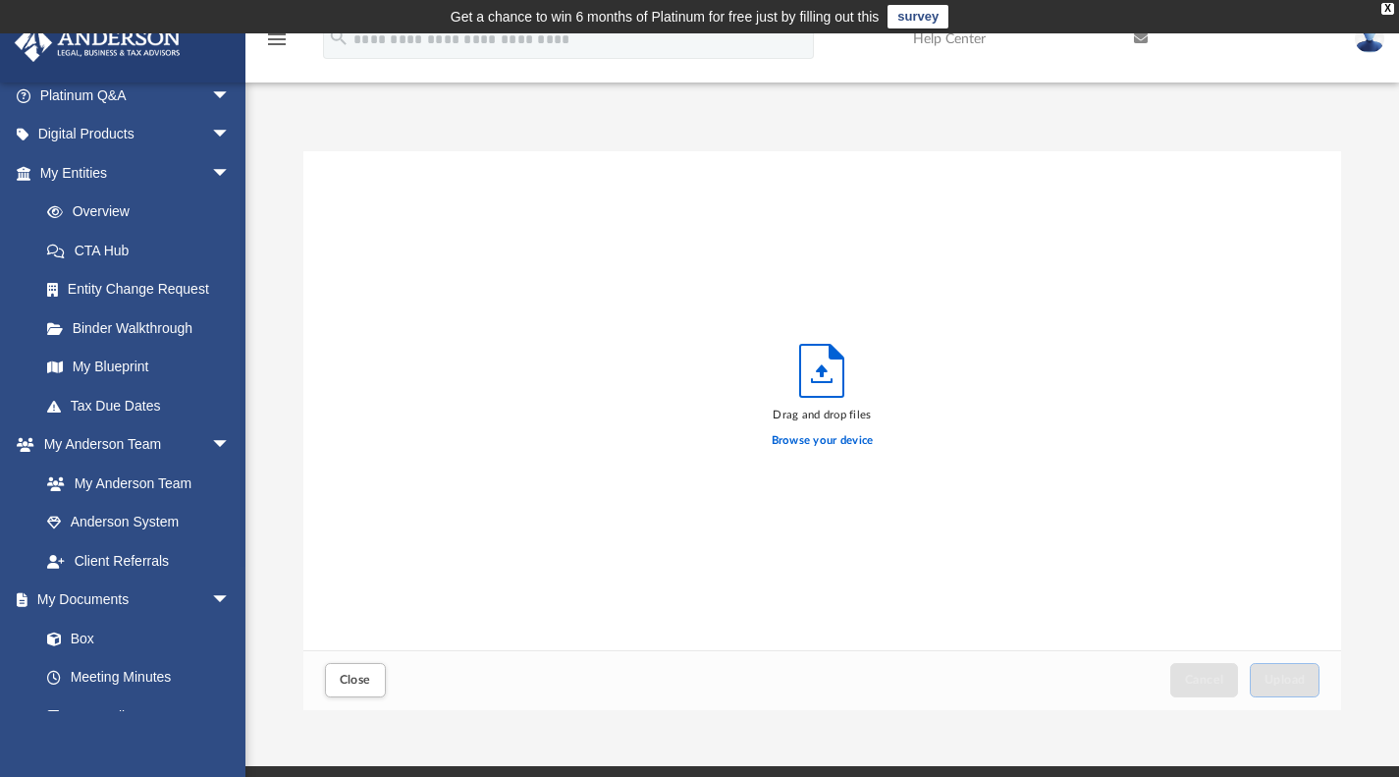
scroll to position [483, 1023]
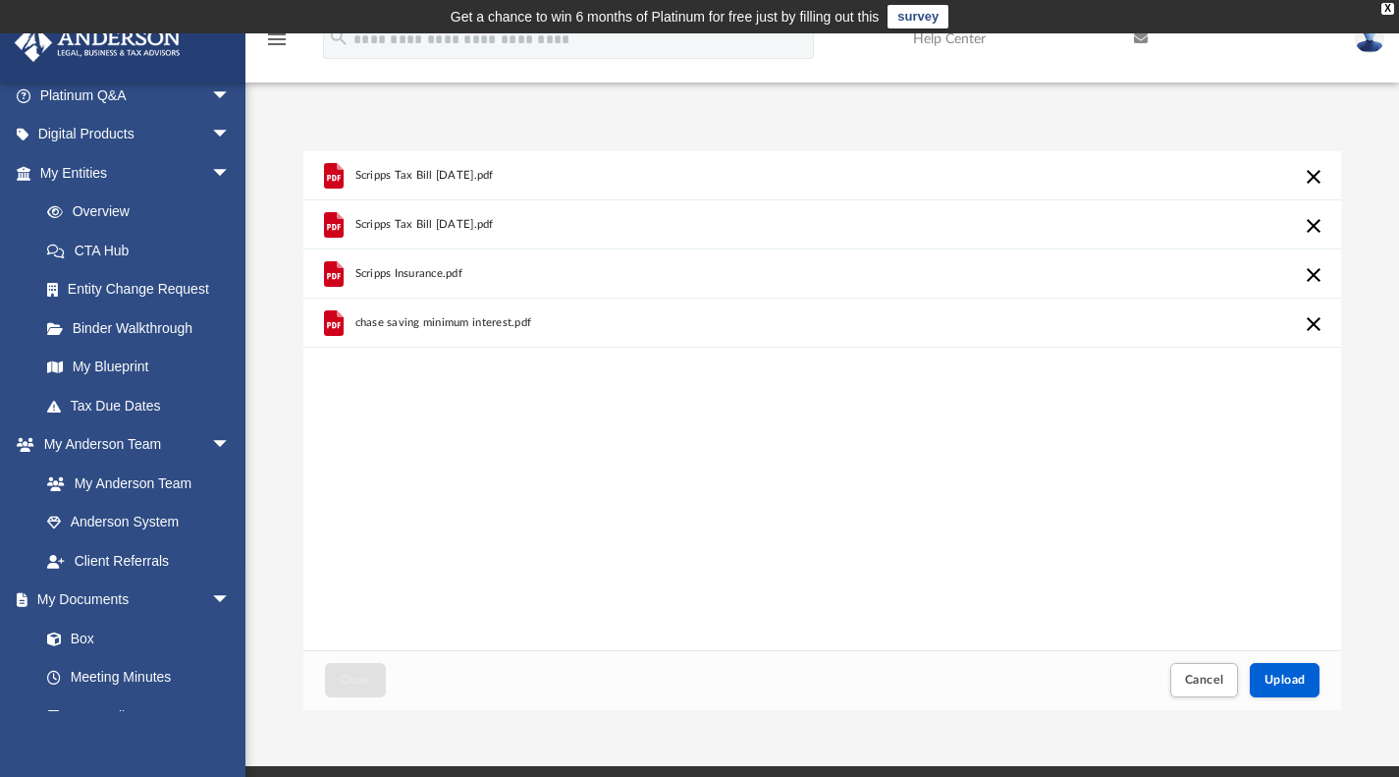
click at [768, 433] on div "Scripps Tax Bill [DATE].pdf Scripps Tax Bill [DATE].pdf Scripps Insurance.pdf c…" at bounding box center [822, 400] width 1039 height 499
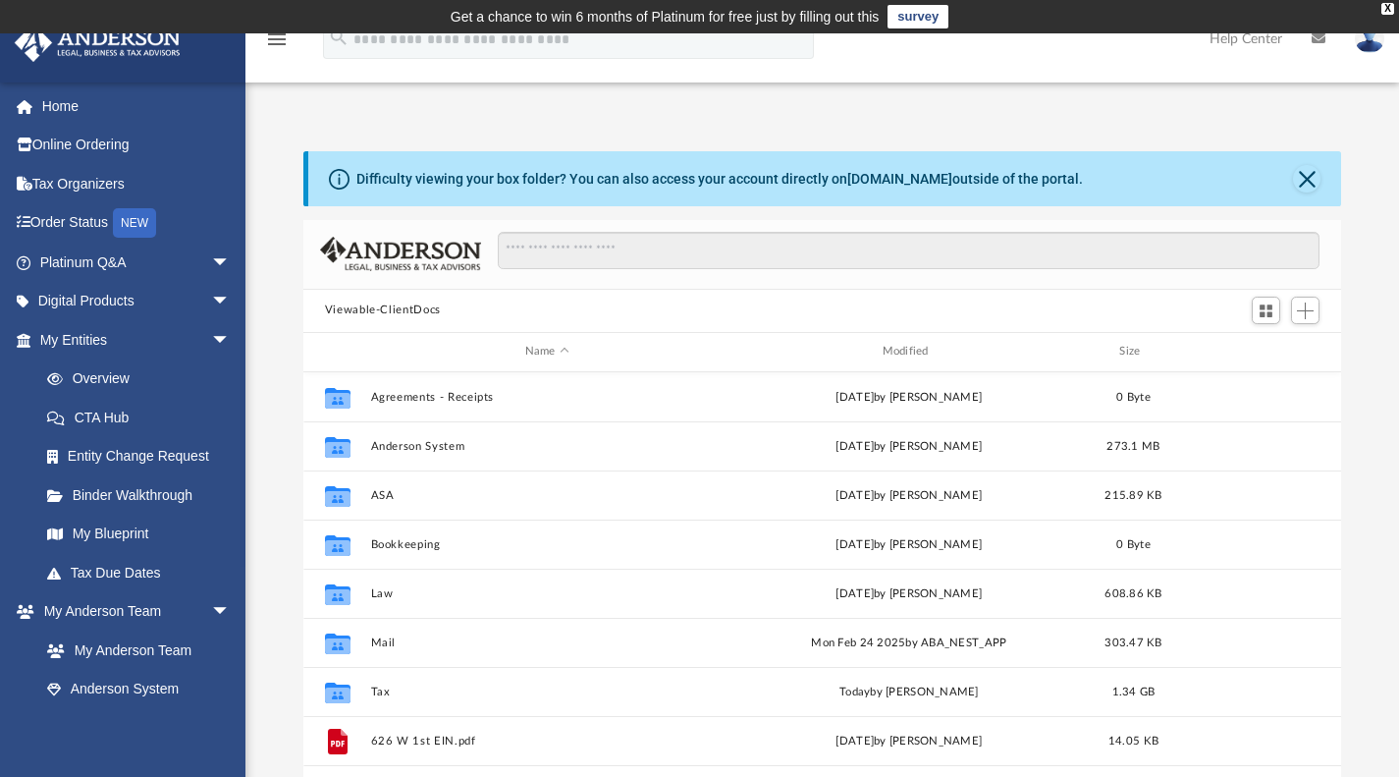
scroll to position [431, 1023]
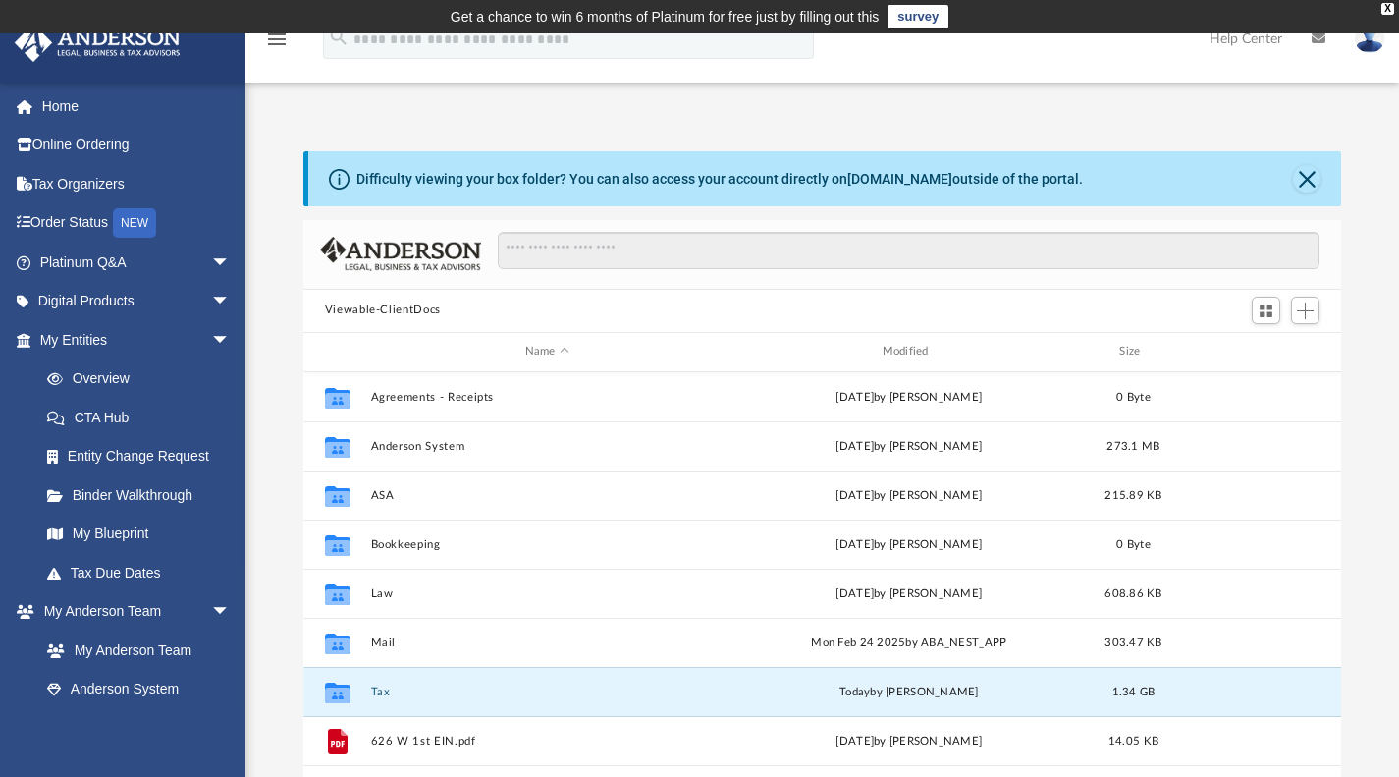
click at [375, 687] on button "Tax" at bounding box center [546, 690] width 353 height 13
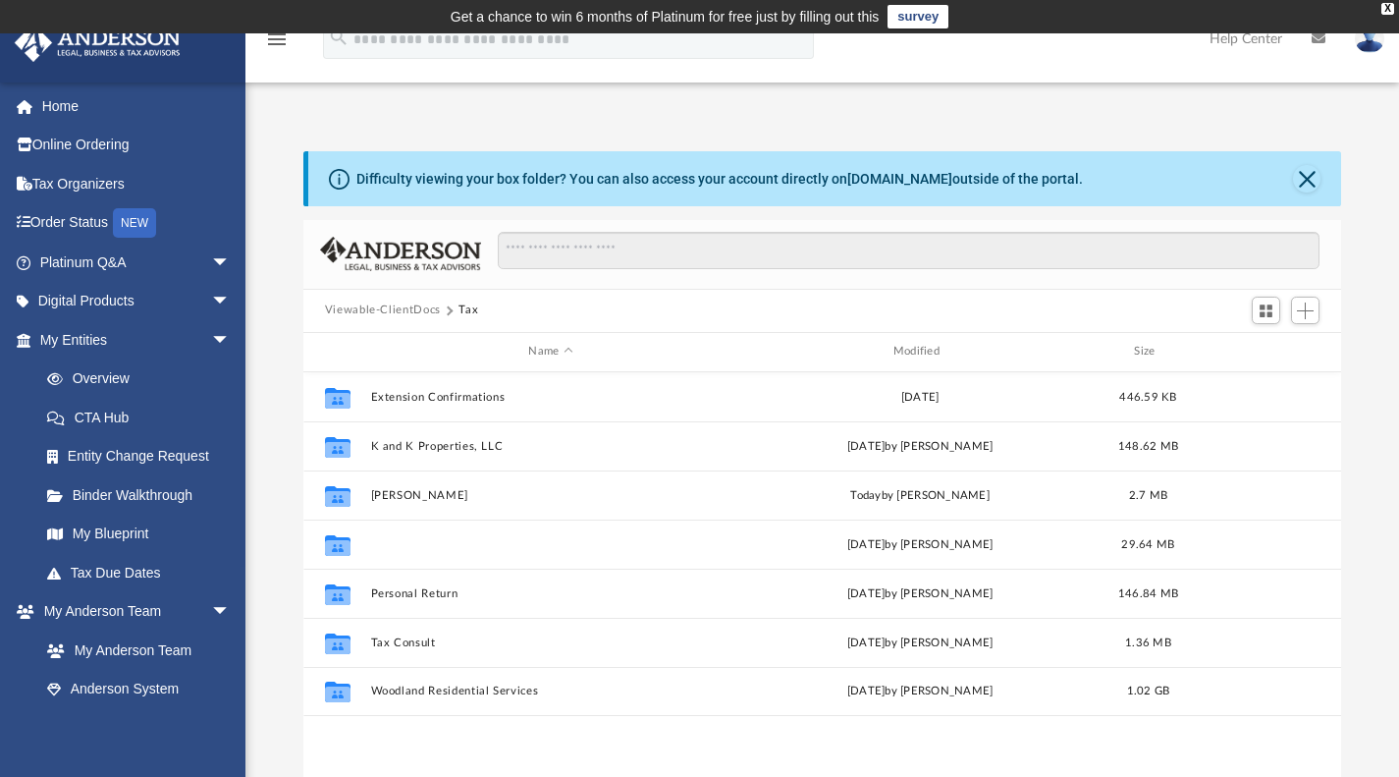
click at [412, 539] on button "Kajley Parminder" at bounding box center [550, 543] width 360 height 13
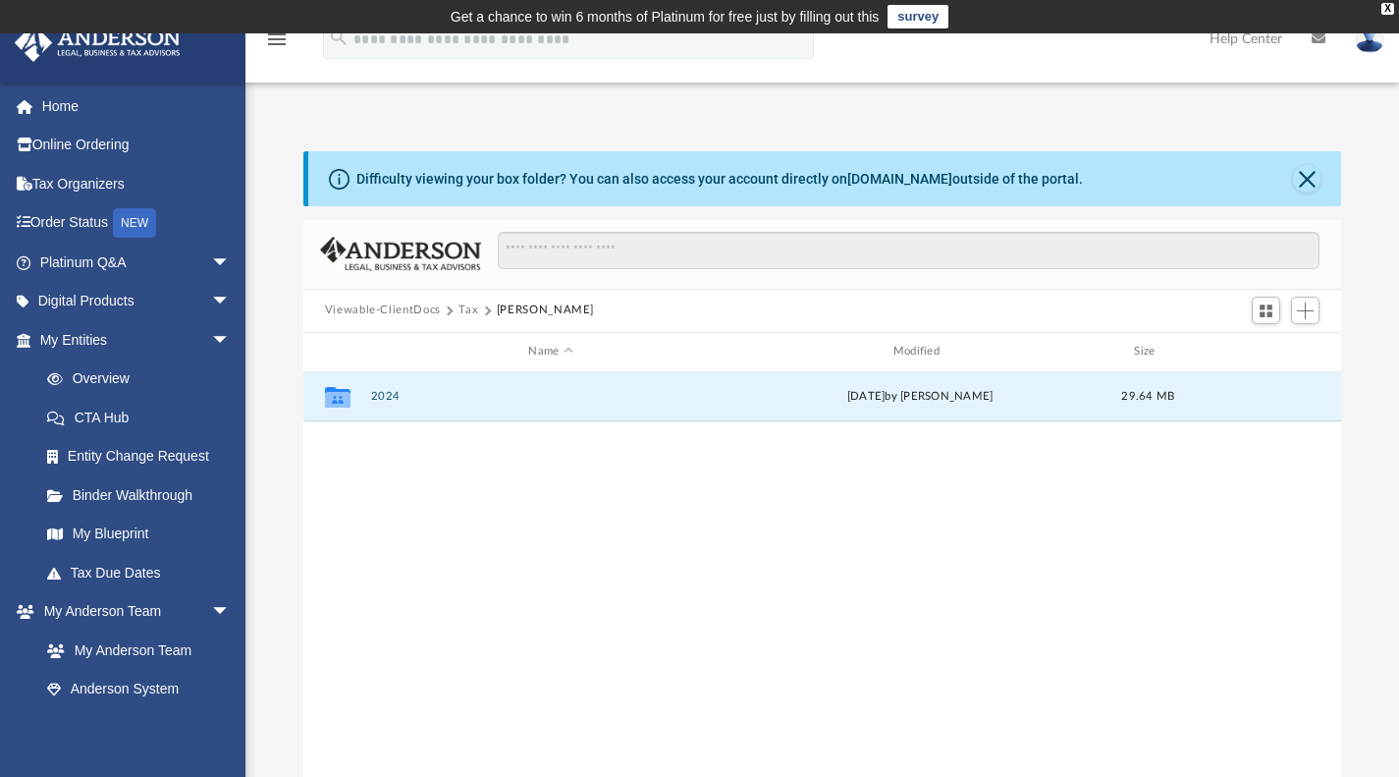
click at [382, 402] on button "2024" at bounding box center [550, 396] width 360 height 13
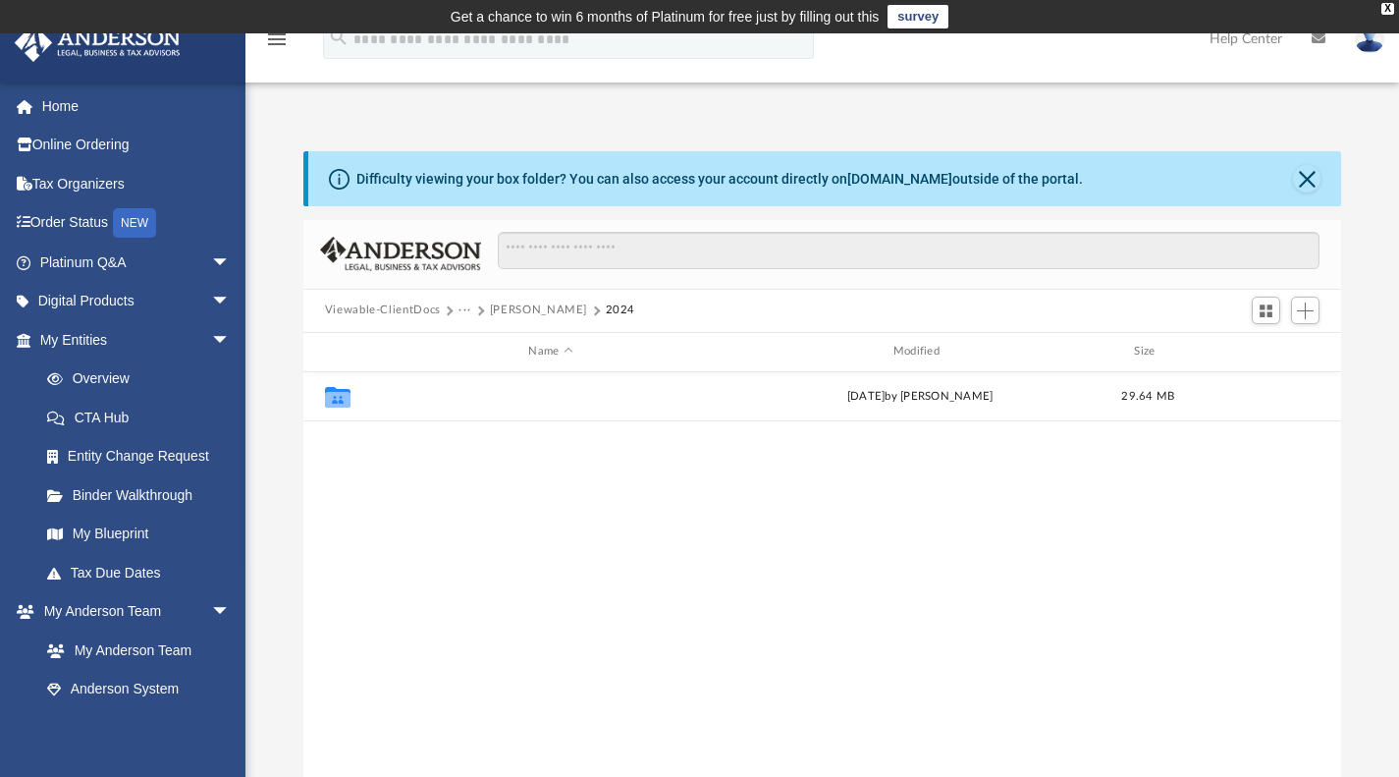
click at [382, 402] on button "Digital Tax Organizer" at bounding box center [550, 396] width 360 height 13
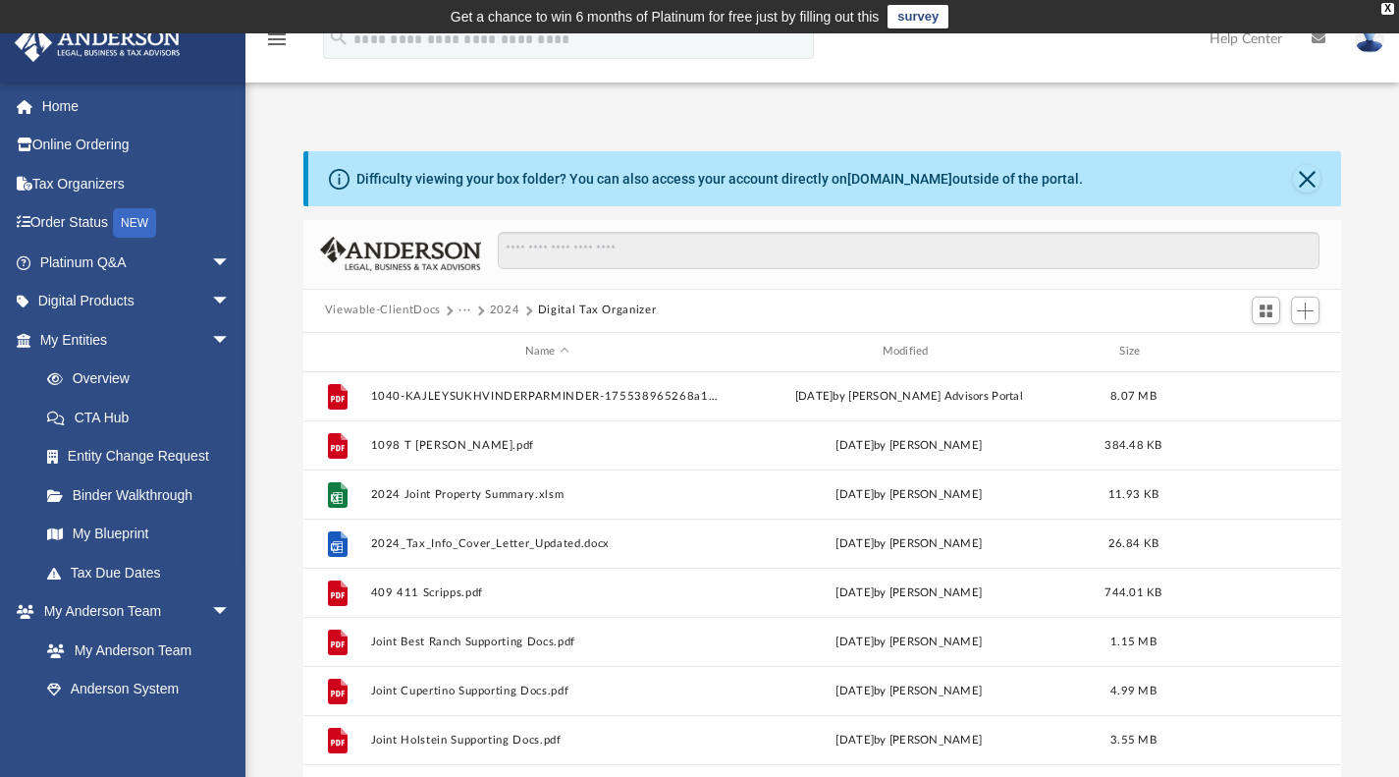
scroll to position [0, 0]
click at [1295, 315] on button "Add" at bounding box center [1305, 310] width 29 height 27
click at [1281, 348] on li "Upload" at bounding box center [1277, 349] width 63 height 21
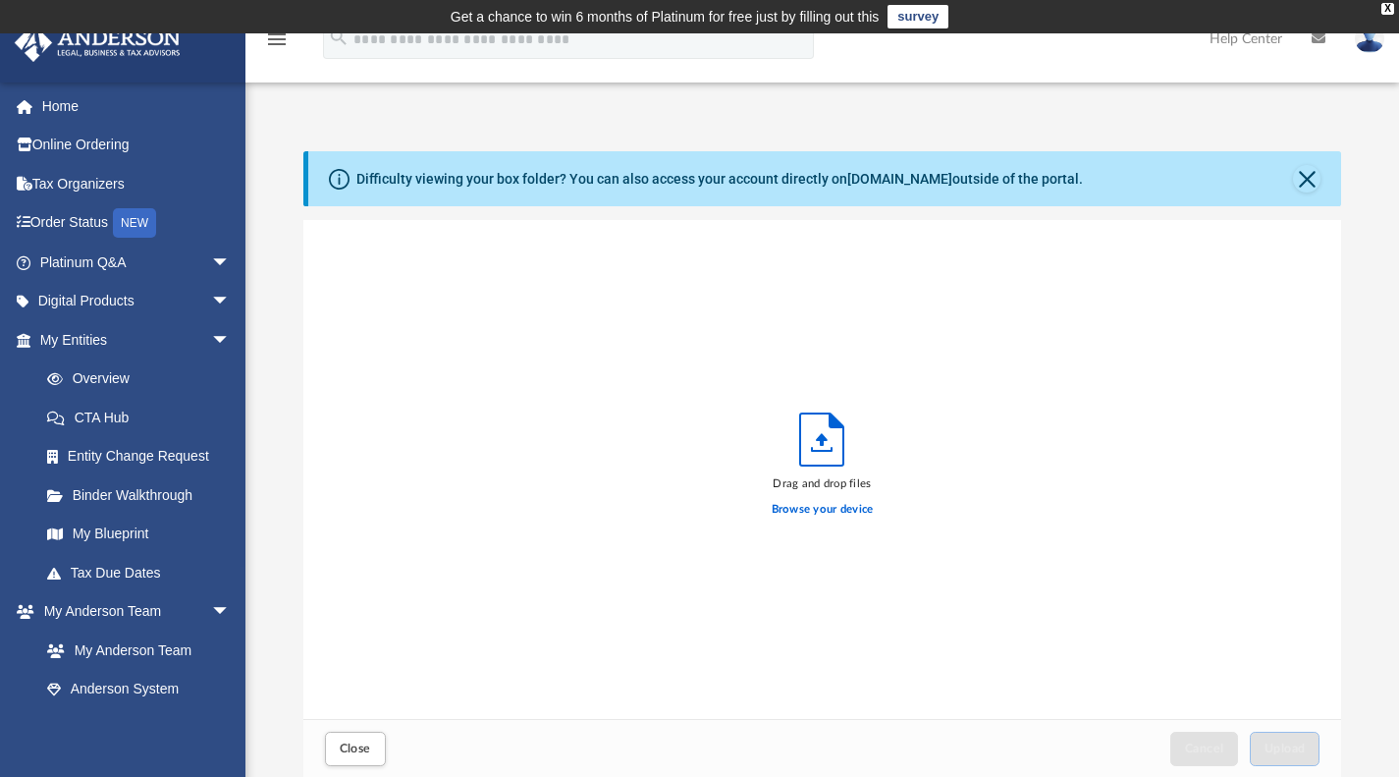
scroll to position [483, 1023]
click at [794, 516] on label "Browse your device" at bounding box center [823, 510] width 102 height 18
click at [0, 0] on input "Browse your device" at bounding box center [0, 0] width 0 height 0
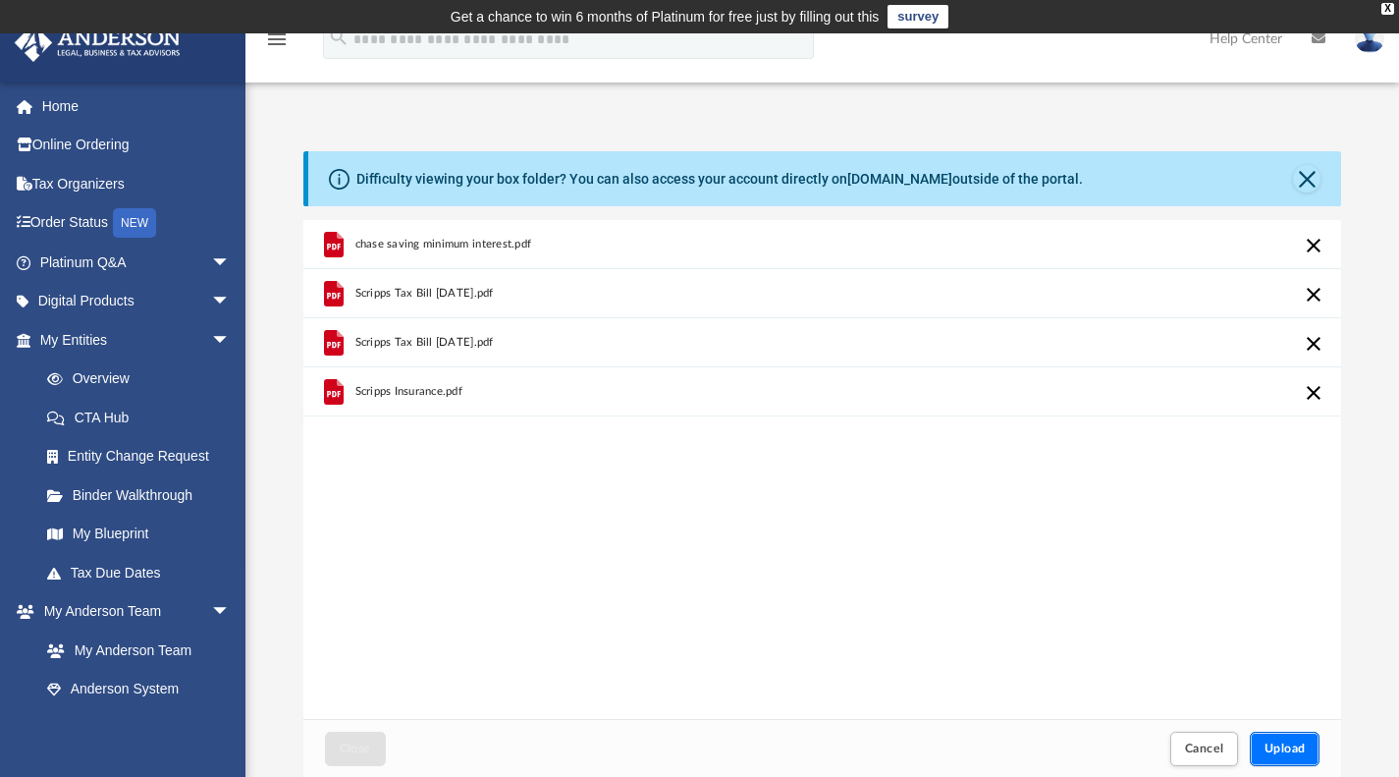
click at [1286, 762] on button "Upload" at bounding box center [1285, 748] width 71 height 34
